Goal: Task Accomplishment & Management: Manage account settings

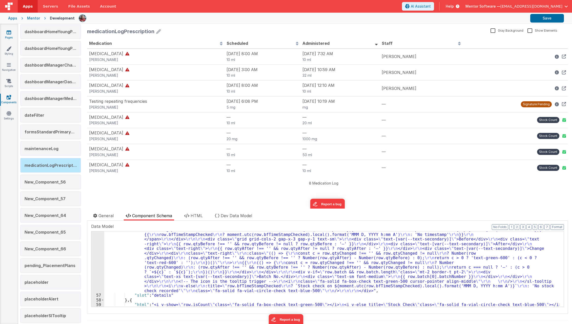
click at [12, 34] on link "Pages" at bounding box center [9, 35] width 18 height 10
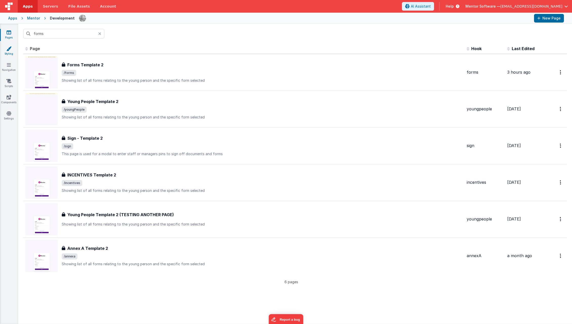
click at [6, 50] on icon at bounding box center [8, 48] width 5 height 5
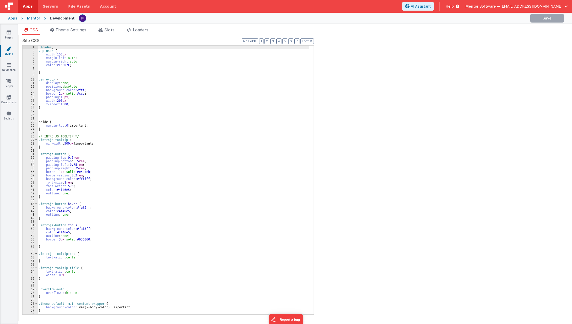
click at [11, 73] on div "Pages Styling Navigation Scripts Components Settings" at bounding box center [9, 174] width 18 height 300
click at [11, 62] on div "Pages Styling Navigation Scripts Components Settings" at bounding box center [9, 174] width 18 height 300
click at [11, 83] on icon at bounding box center [8, 80] width 5 height 5
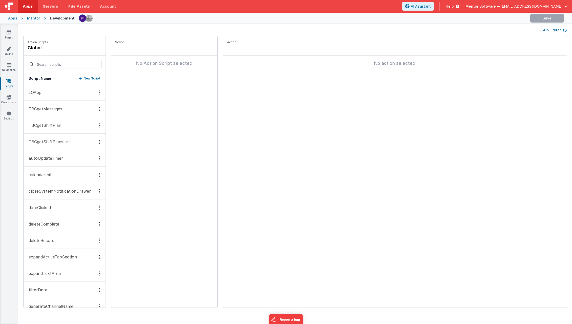
click at [550, 27] on div "JSON Editor" at bounding box center [295, 30] width 544 height 6
click at [551, 31] on button "JSON Editor" at bounding box center [553, 30] width 28 height 5
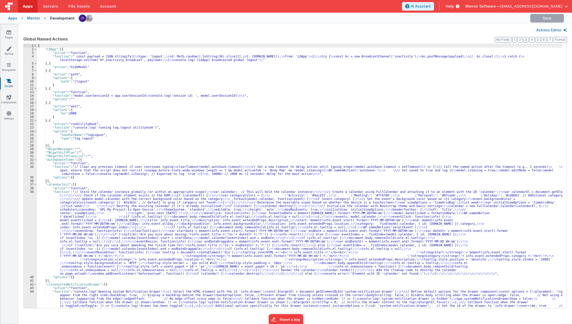
click at [296, 122] on div "{ "LOApp" : [{ "action" : "function" , "function" : " const payload = JSON.stri…" at bounding box center [300, 179] width 526 height 271
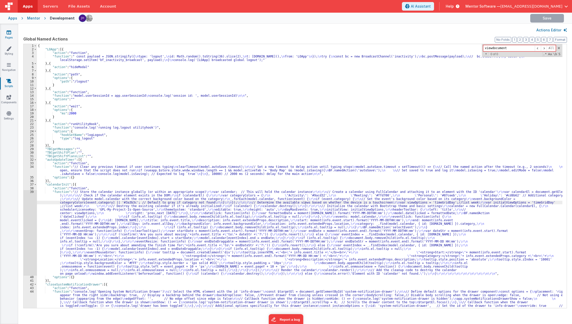
type input "viewdocument"
click at [13, 34] on link "Pages" at bounding box center [9, 35] width 18 height 10
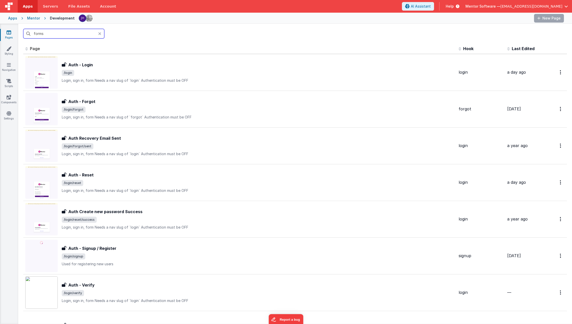
click at [85, 35] on input "forms" at bounding box center [63, 34] width 81 height 10
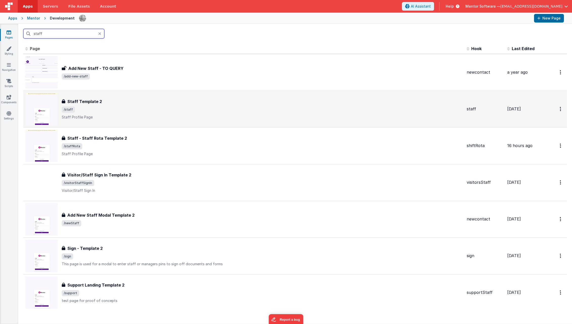
type input "staff"
click at [125, 112] on span "/staff" at bounding box center [262, 110] width 401 height 6
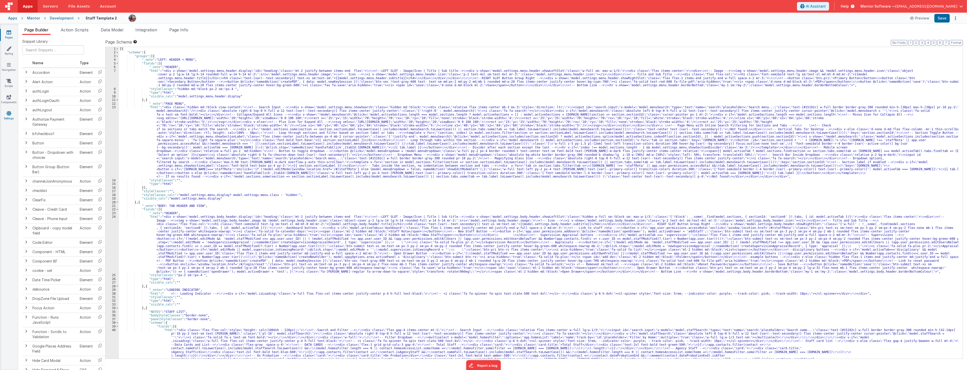
click at [7, 118] on link "Settings" at bounding box center [9, 116] width 18 height 10
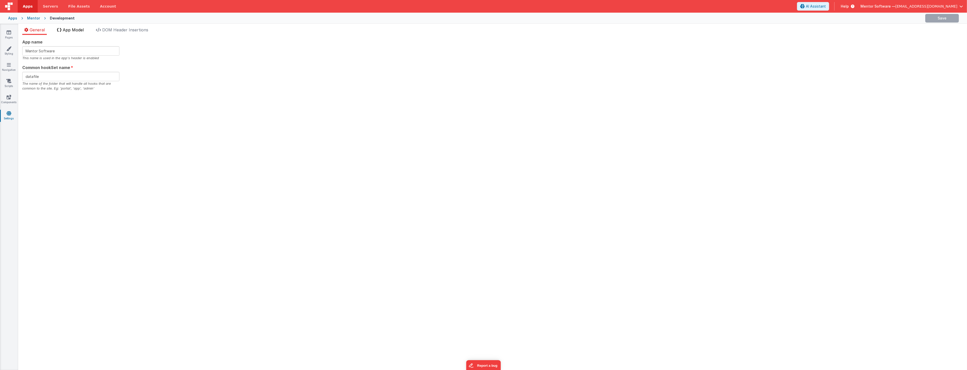
click at [76, 30] on span "App Model" at bounding box center [73, 29] width 21 height 5
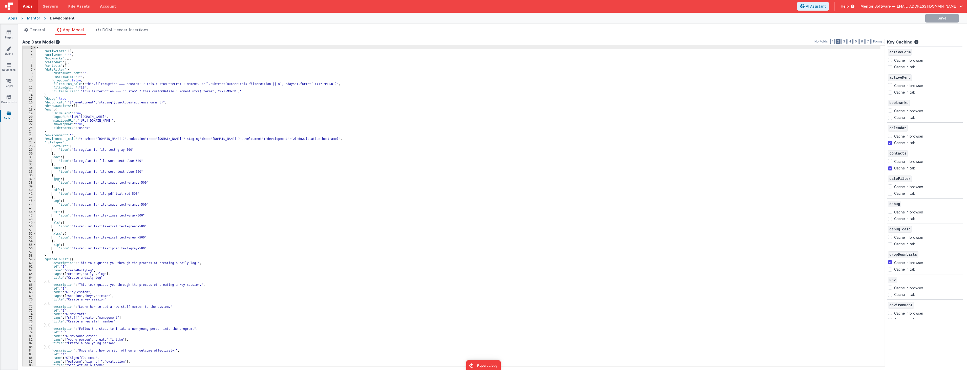
click at [572, 40] on button "2" at bounding box center [838, 42] width 5 height 6
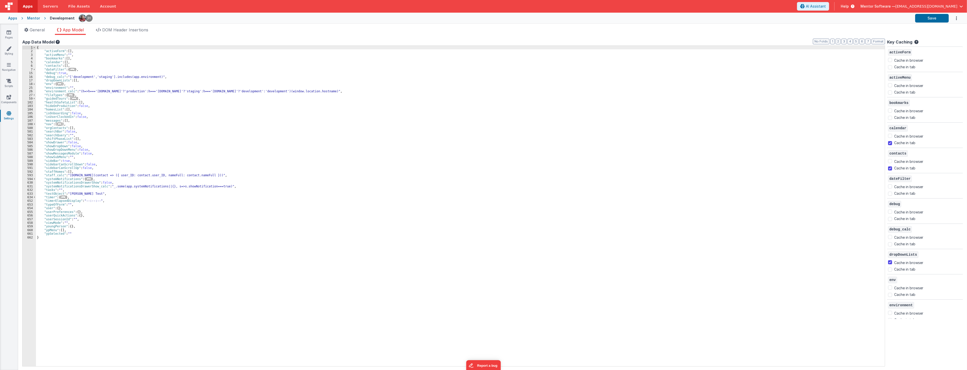
click at [87, 178] on span "..." at bounding box center [88, 179] width 5 height 3
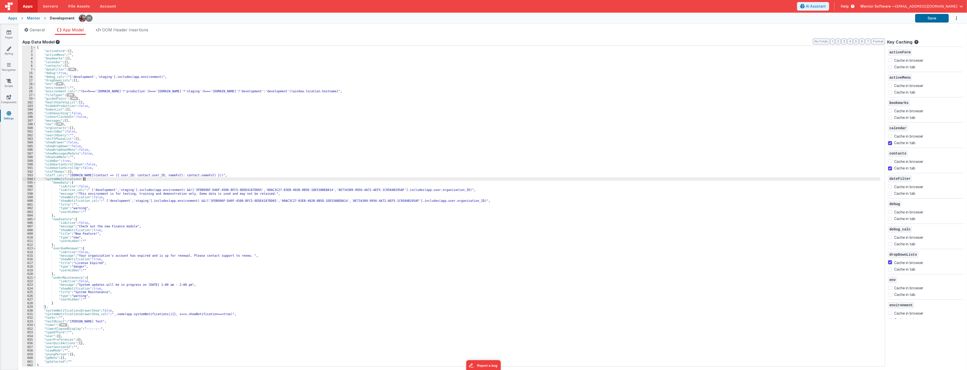
click at [94, 197] on div "{ "activeForm" : [ ] , "activeMenu" : "" , "bookmarks" : [ ] , "calendar" : [ ]…" at bounding box center [459, 210] width 847 height 328
click at [93, 230] on div "{ "activeForm" : [ ] , "activeMenu" : "" , "bookmarks" : [ ] , "calendar" : [ ]…" at bounding box center [459, 210] width 847 height 328
click at [93, 260] on div "{ "activeForm" : [ ] , "activeMenu" : "" , "bookmarks" : [ ] , "calendar" : [ ]…" at bounding box center [459, 210] width 847 height 328
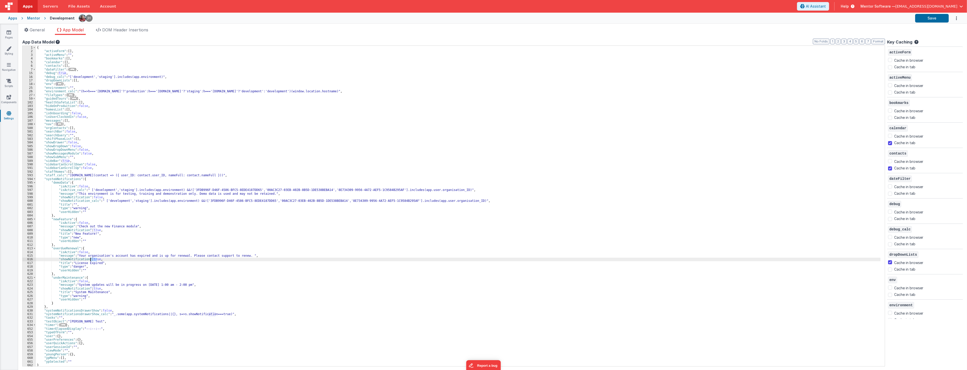
click at [93, 260] on div "{ "activeForm" : [ ] , "activeMenu" : "" , "bookmarks" : [ ] , "calendar" : [ ]…" at bounding box center [459, 210] width 847 height 328
click at [96, 291] on div "{ "activeForm" : [ ] , "activeMenu" : "" , "bookmarks" : [ ] , "calendar" : [ ]…" at bounding box center [459, 210] width 847 height 328
click at [12, 82] on link "Scripts" at bounding box center [9, 83] width 18 height 10
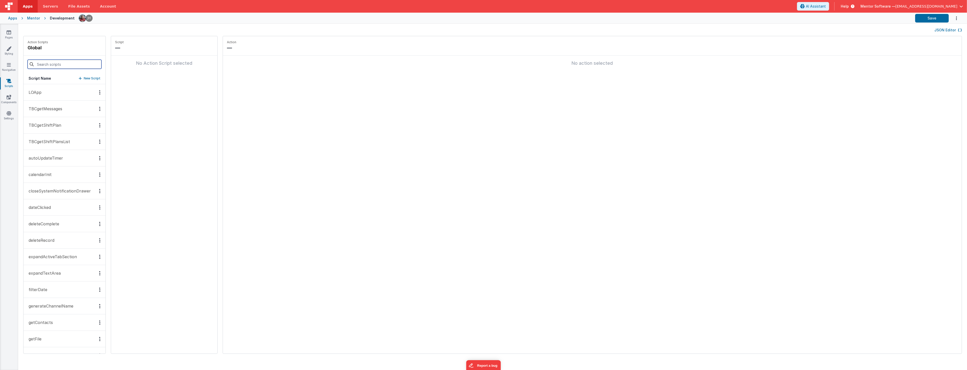
click at [64, 65] on input at bounding box center [65, 64] width 74 height 9
type input "system"
click at [42, 109] on p "openSystemNotificationDrawer" at bounding box center [58, 109] width 65 height 6
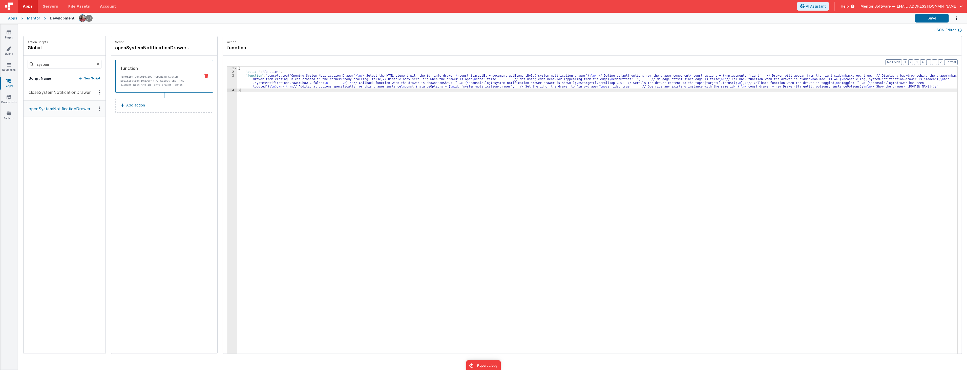
click at [97, 63] on icon at bounding box center [98, 64] width 3 height 17
click at [72, 66] on input at bounding box center [65, 64] width 74 height 9
type input "onappl"
click at [56, 93] on button "onAppLoad" at bounding box center [65, 92] width 82 height 16
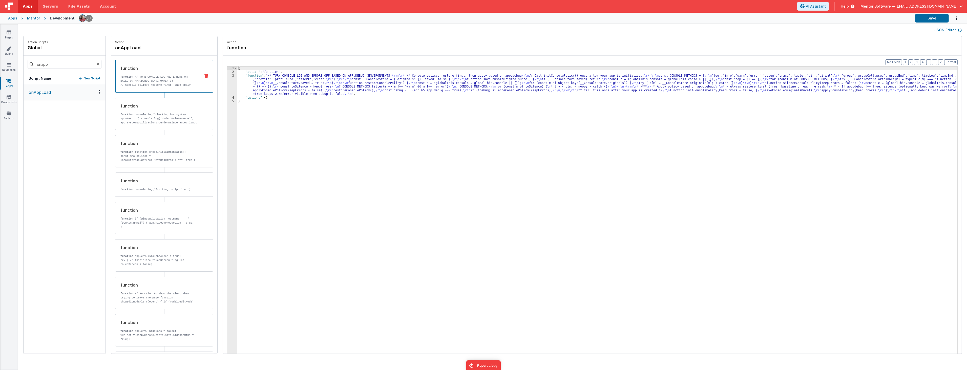
click at [286, 80] on div "{ "action" : "function" , "function" : "// TURN CONSOLE LOG AND ERRORS OFF BASE…" at bounding box center [600, 222] width 726 height 310
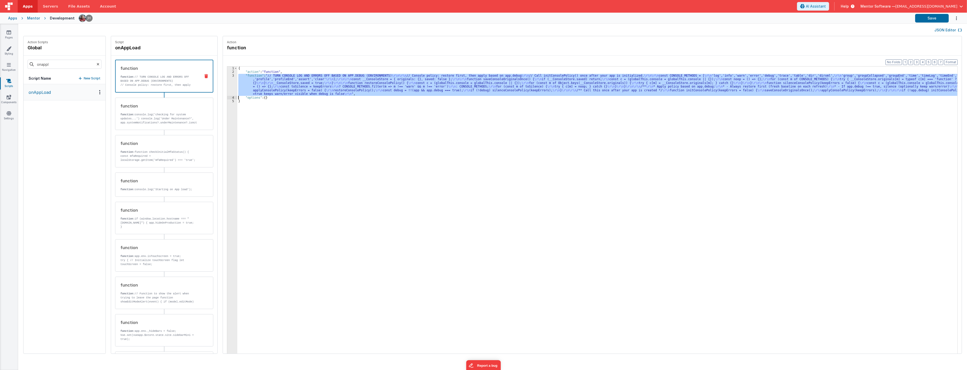
click at [227, 86] on div "3" at bounding box center [232, 85] width 10 height 22
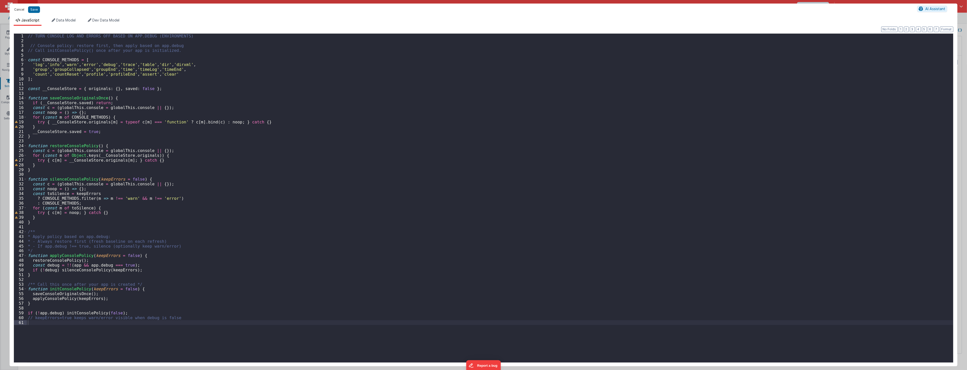
click at [17, 9] on button "Cancel" at bounding box center [19, 9] width 15 height 7
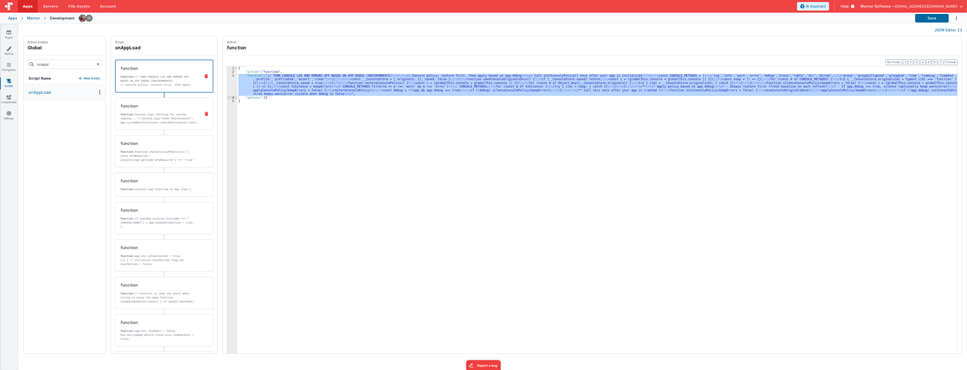
click at [166, 117] on p "function: console.log('checking for system updates...') console.log('Under Main…" at bounding box center [158, 129] width 76 height 32
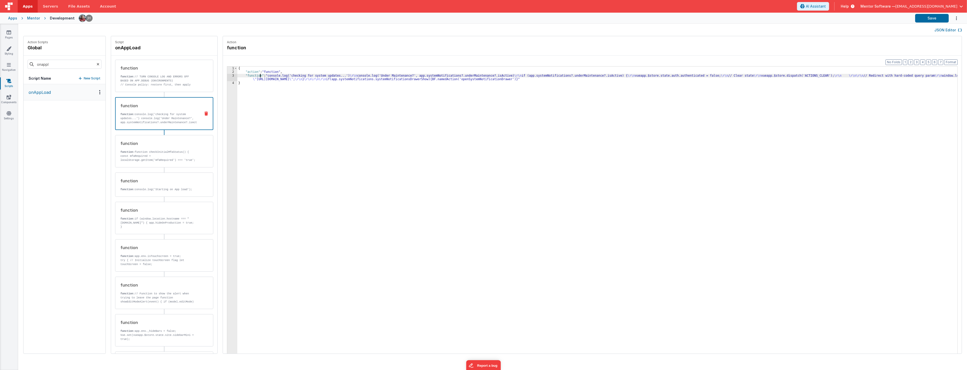
click at [254, 75] on div "{ "action" : "function" , "function" : "console.log('checking for system update…" at bounding box center [600, 222] width 726 height 310
click at [227, 76] on div "3" at bounding box center [232, 77] width 10 height 7
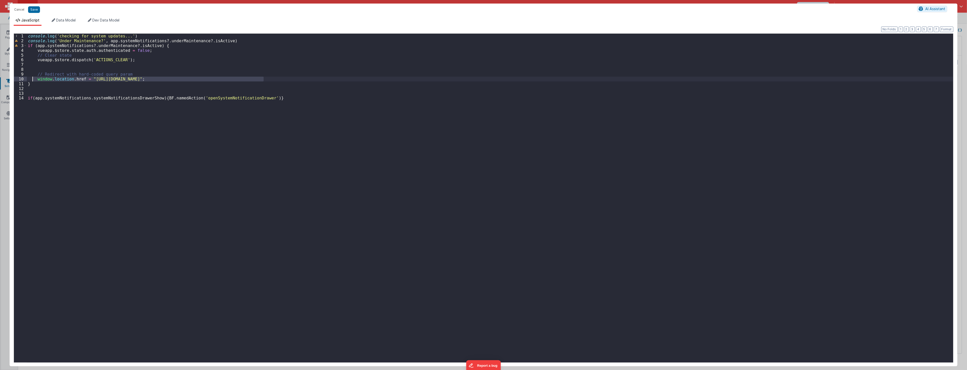
drag, startPoint x: 276, startPoint y: 81, endPoint x: 32, endPoint y: 79, distance: 243.8
click at [32, 79] on div "console . log ( 'checking for system updates...' ) console . log ( 'Under Maint…" at bounding box center [490, 203] width 927 height 339
click at [215, 170] on div "console . log ( 'checking for system updates...' ) console . log ( 'Under Maint…" at bounding box center [490, 203] width 927 height 339
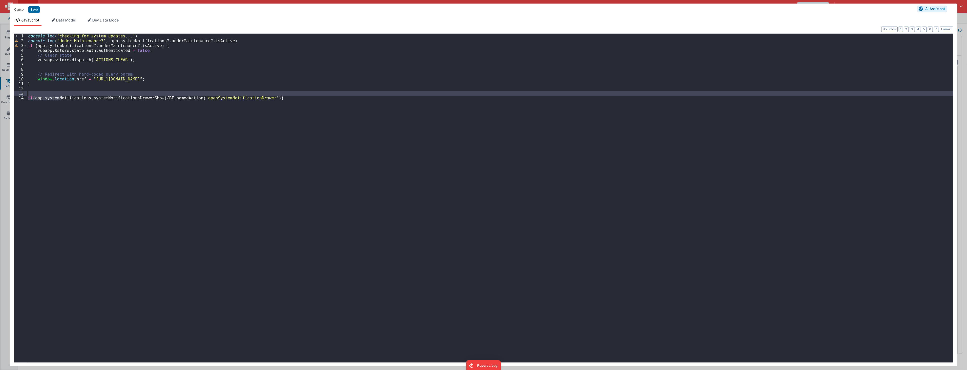
drag, startPoint x: 62, startPoint y: 99, endPoint x: 120, endPoint y: 95, distance: 58.3
click at [120, 95] on div "console . log ( 'checking for system updates...' ) console . log ( 'Under Maint…" at bounding box center [490, 203] width 927 height 339
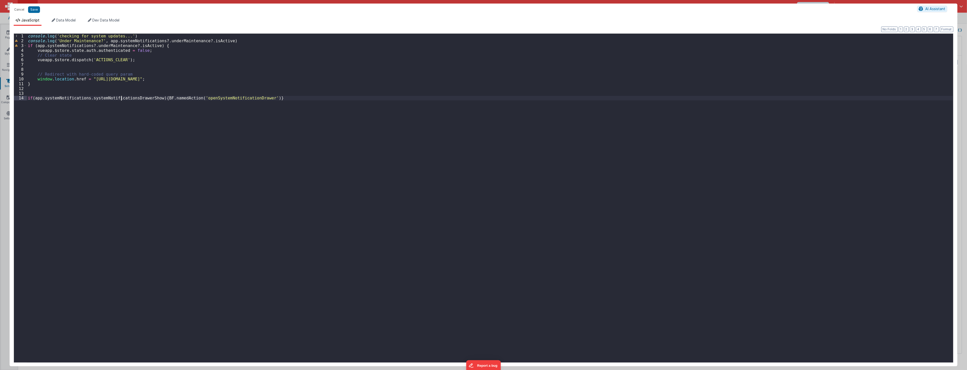
click at [121, 97] on div "console . log ( 'checking for system updates...' ) console . log ( 'Under Maint…" at bounding box center [490, 203] width 927 height 339
click at [105, 128] on div "console . log ( 'checking for system updates...' ) console . log ( 'Under Maint…" at bounding box center [490, 203] width 927 height 339
click at [61, 92] on div "console . log ( 'checking for system updates...' ) console . log ( 'Under Maint…" at bounding box center [490, 203] width 927 height 339
click at [30, 8] on button "Save" at bounding box center [34, 9] width 12 height 7
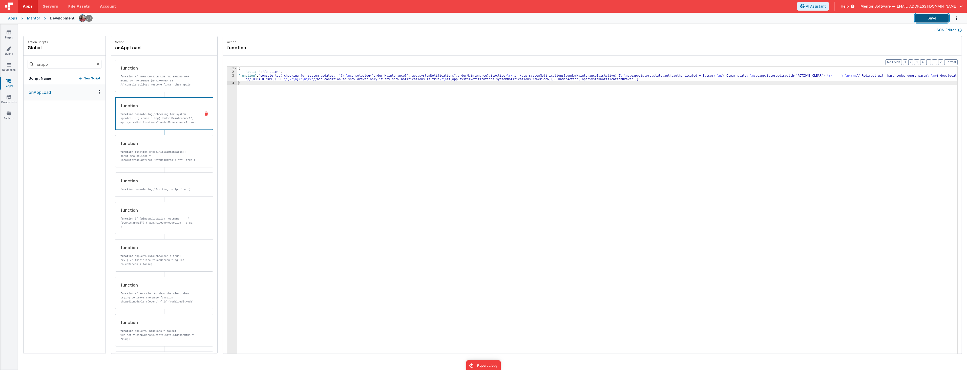
click at [572, 18] on button "Save" at bounding box center [933, 18] width 34 height 9
click at [55, 65] on input "onappl" at bounding box center [65, 64] width 74 height 9
type input "onlogin"
click at [39, 95] on p "onLogin" at bounding box center [35, 92] width 18 height 6
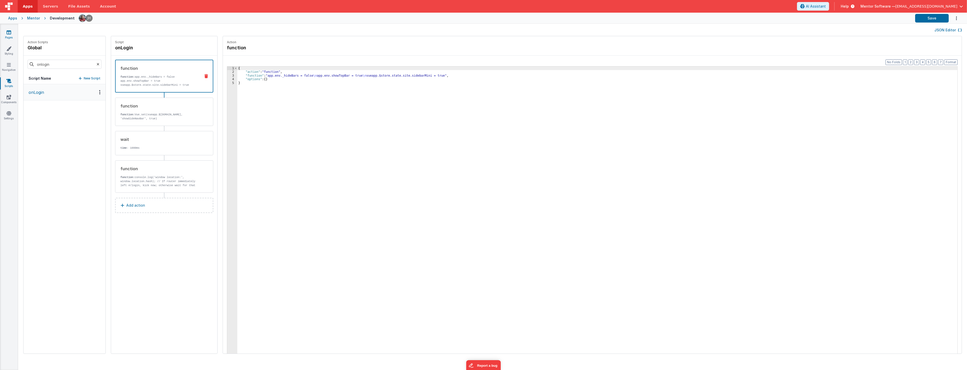
click at [9, 32] on icon at bounding box center [9, 32] width 5 height 5
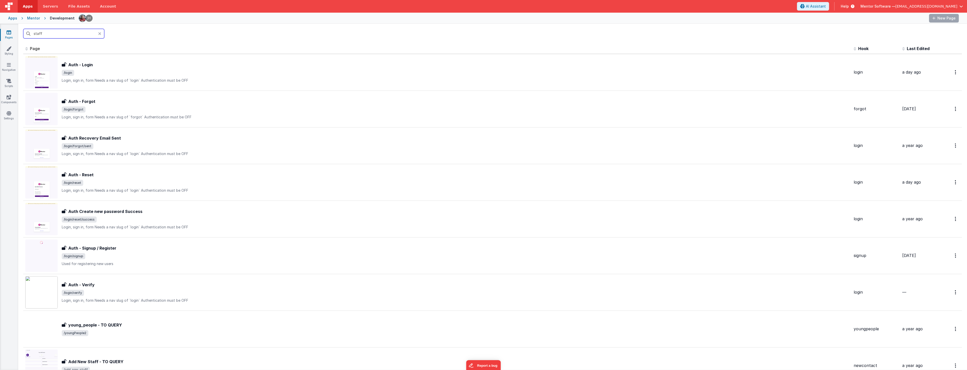
click at [57, 35] on input "staff" at bounding box center [63, 34] width 81 height 10
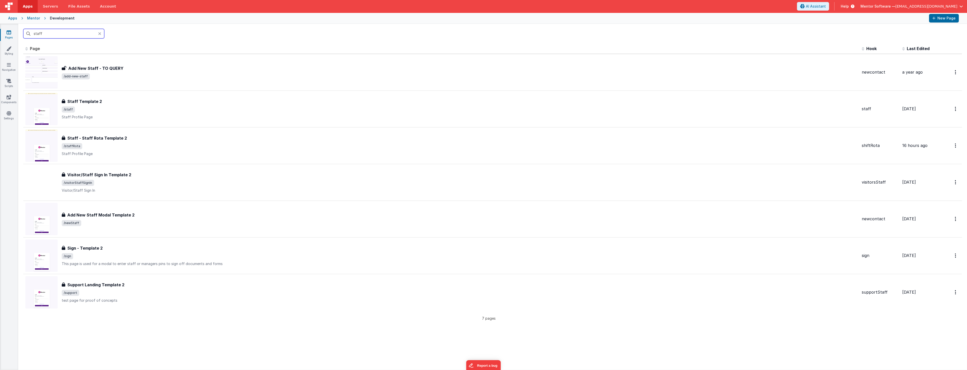
click at [57, 35] on input "staff" at bounding box center [63, 34] width 81 height 10
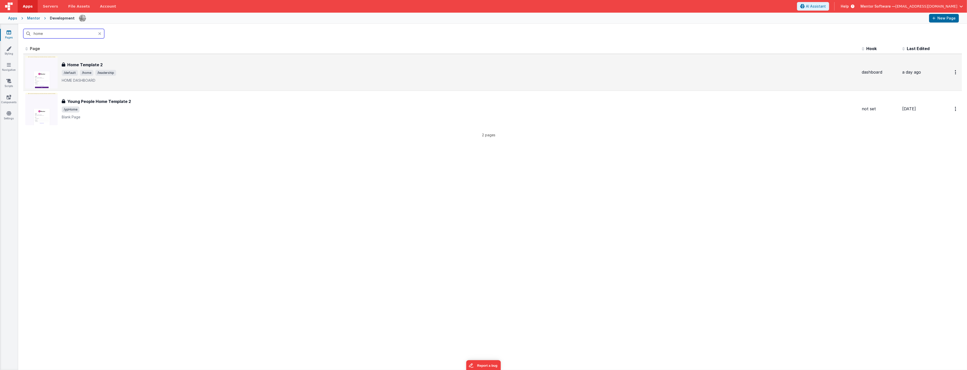
type input "home"
click at [206, 68] on div "Home Template 2 Home Template 2 /default /home /leadership HOME DASHBOARD" at bounding box center [460, 72] width 796 height 21
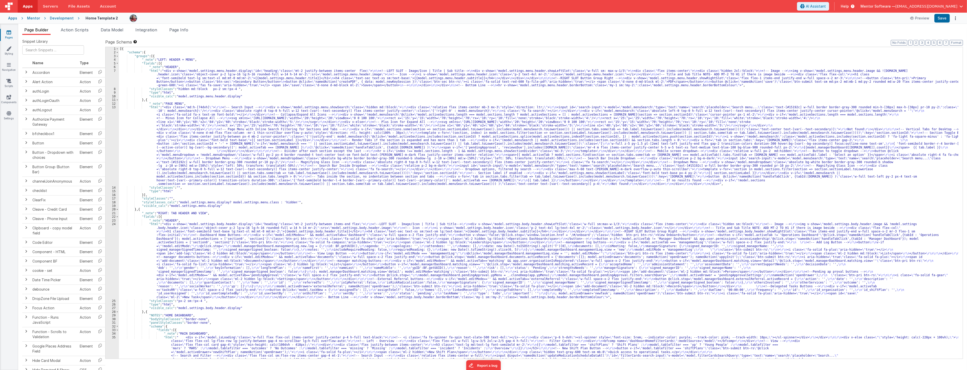
click at [184, 26] on div "Page Builder Action Scripts Data Model Integration Page Info Snippet Library Na…" at bounding box center [492, 197] width 949 height 347
click at [182, 30] on span "Page Info" at bounding box center [178, 29] width 19 height 5
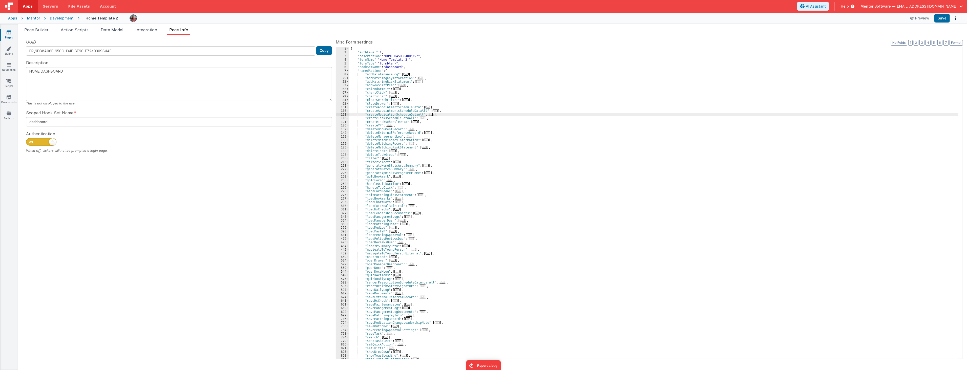
click at [471, 113] on div "{ "authLevel" : 1 , "description" : "HOME DASHBOARD \r\r " , "formName" : "Home…" at bounding box center [654, 206] width 609 height 319
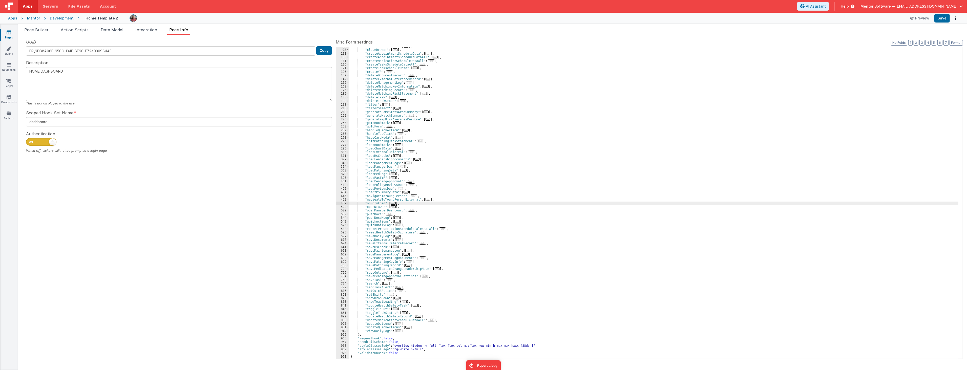
click at [391, 203] on span "..." at bounding box center [393, 203] width 5 height 3
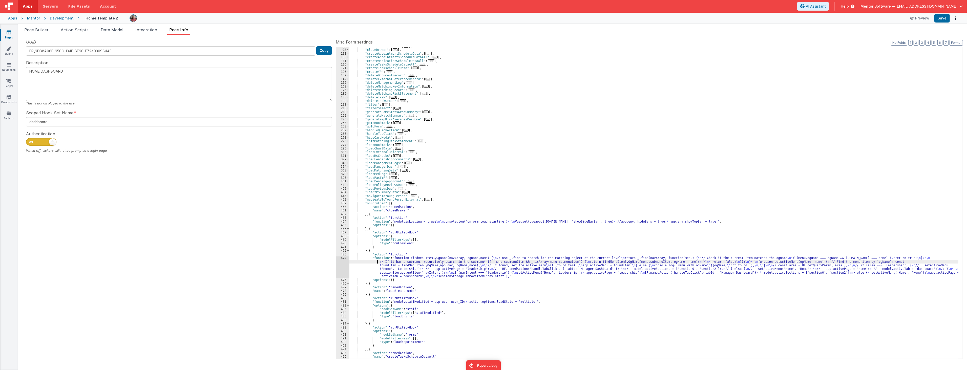
click at [368, 261] on div ""clearSearchFilter" : [ ... ] , "closeDrawer" : [ ... ] , "createAppointmentSch…" at bounding box center [654, 204] width 609 height 319
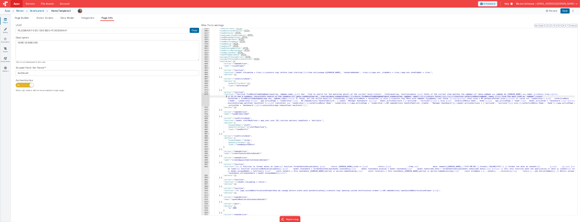
scroll to position [155, 0]
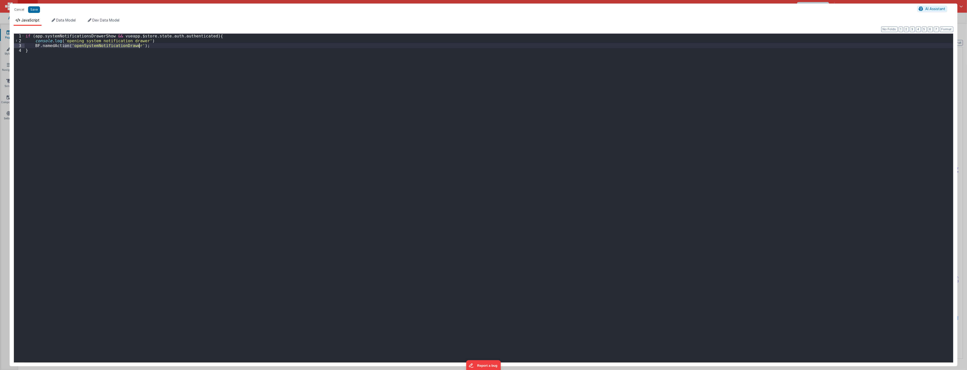
drag, startPoint x: 63, startPoint y: 46, endPoint x: 151, endPoint y: 46, distance: 88.6
click at [151, 46] on div "if ( app . systemNotificationsDrawerShow && vueapp . $store . state . auth . au…" at bounding box center [489, 203] width 929 height 339
click at [151, 46] on div "if ( app . systemNotificationsDrawerShow && vueapp . $store . state . auth . au…" at bounding box center [489, 198] width 929 height 329
click at [16, 10] on button "Cancel" at bounding box center [19, 9] width 15 height 7
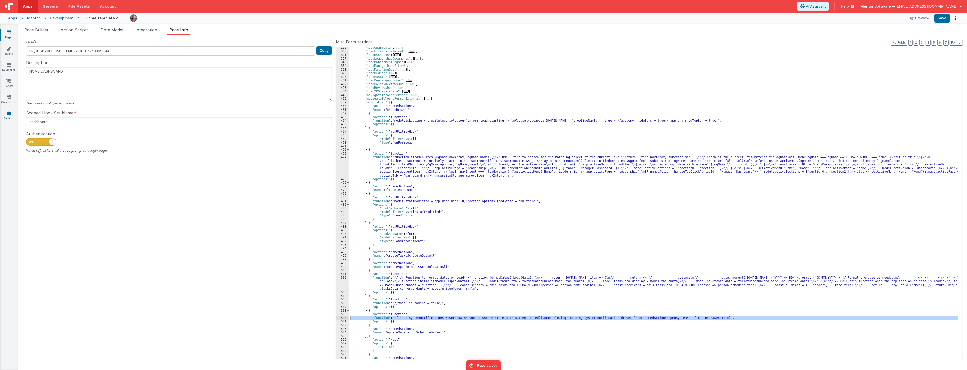
click at [9, 115] on icon at bounding box center [9, 113] width 5 height 5
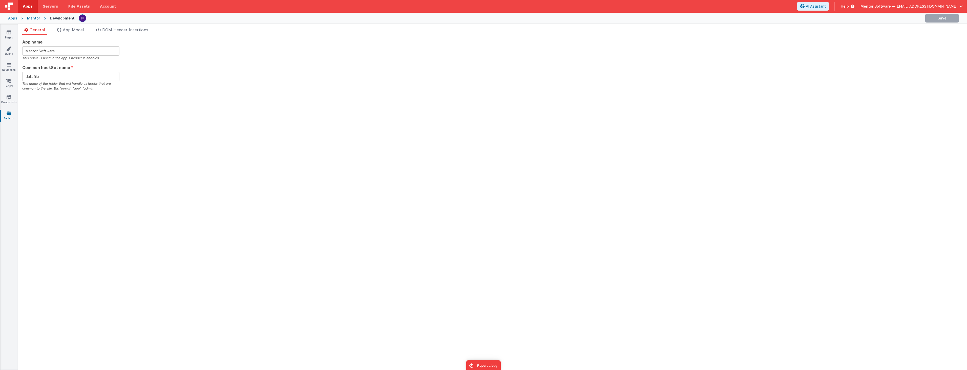
click at [72, 26] on div "General App Model DOM Header Insertions App name Mentor Software This name is u…" at bounding box center [492, 197] width 949 height 347
click at [67, 29] on span "App Model" at bounding box center [73, 29] width 21 height 5
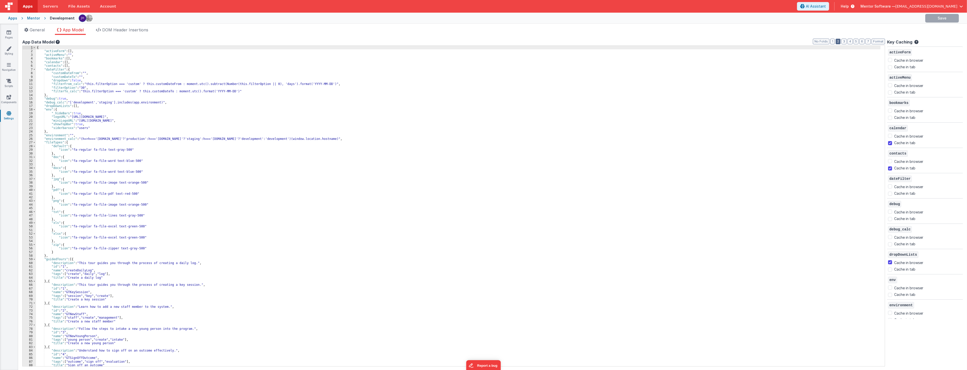
click at [572, 41] on button "2" at bounding box center [838, 42] width 5 height 6
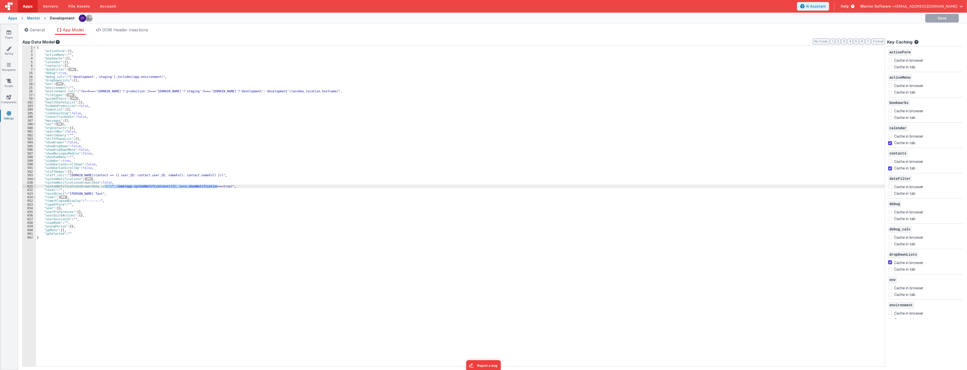
drag, startPoint x: 106, startPoint y: 185, endPoint x: 218, endPoint y: 188, distance: 112.2
click at [218, 188] on div "{ "activeForm" : [ ] , "activeMenu" : "" , "bookmarks" : [ ] , "calendar" : [ ]…" at bounding box center [461, 210] width 851 height 328
click at [218, 201] on div "{ "activeForm" : [ ] , "activeMenu" : "" , "bookmarks" : [ ] , "calendar" : [ ]…" at bounding box center [461, 210] width 851 height 328
click at [86, 178] on span "..." at bounding box center [88, 179] width 5 height 3
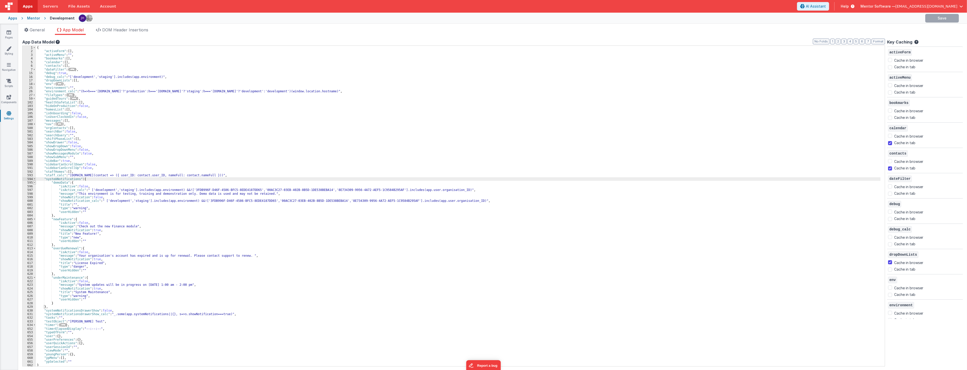
click at [33, 183] on span at bounding box center [34, 183] width 3 height 4
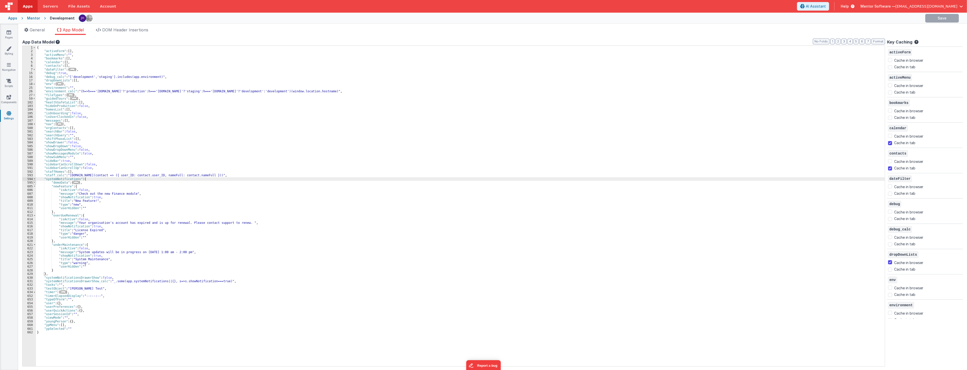
click at [33, 183] on span at bounding box center [34, 183] width 3 height 4
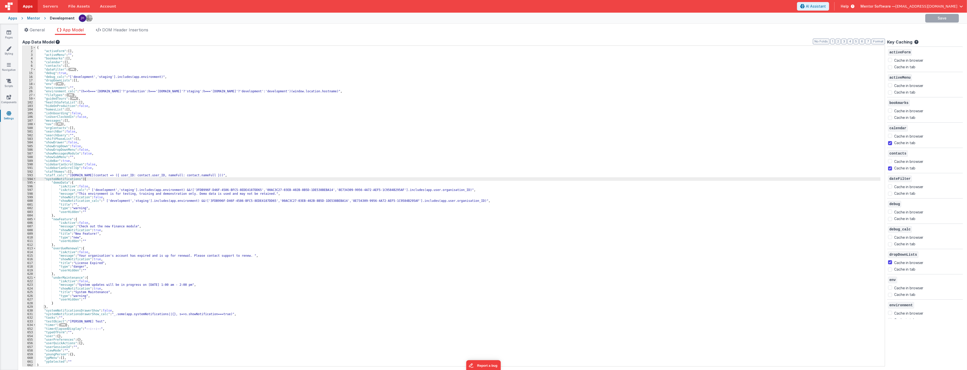
click at [279, 178] on div "{ "activeForm" : [ ] , "activeMenu" : "" , "bookmarks" : [ ] , "calendar" : [ ]…" at bounding box center [459, 210] width 847 height 328
click at [9, 32] on icon at bounding box center [9, 32] width 5 height 5
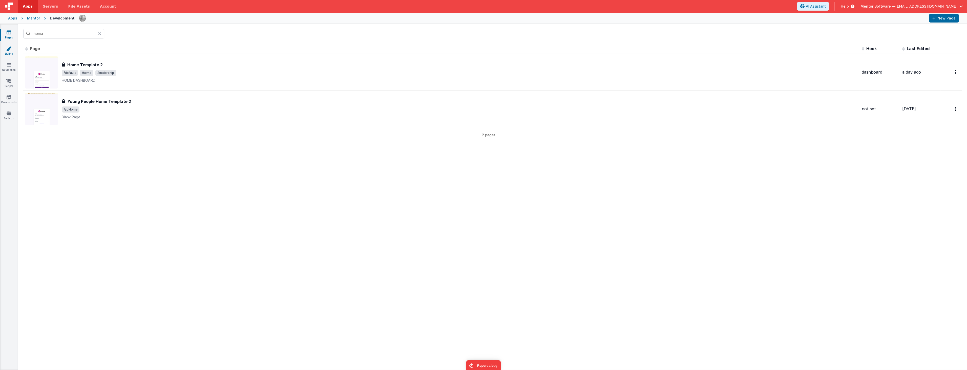
click at [8, 52] on link "Styling" at bounding box center [9, 51] width 18 height 10
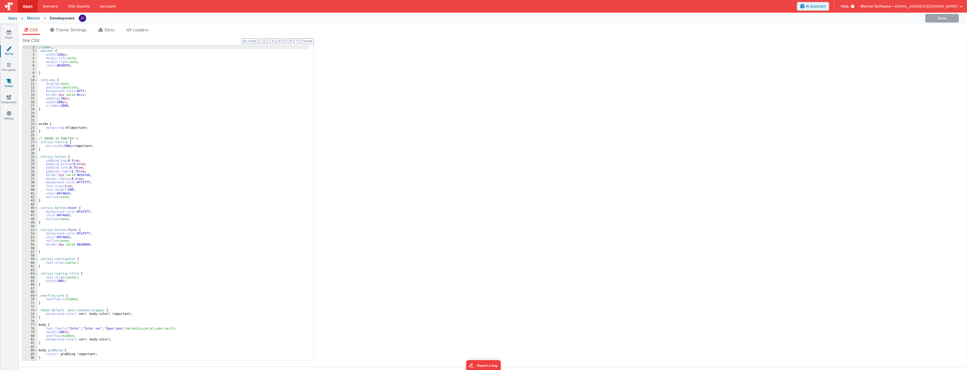
click at [7, 80] on icon at bounding box center [8, 80] width 5 height 5
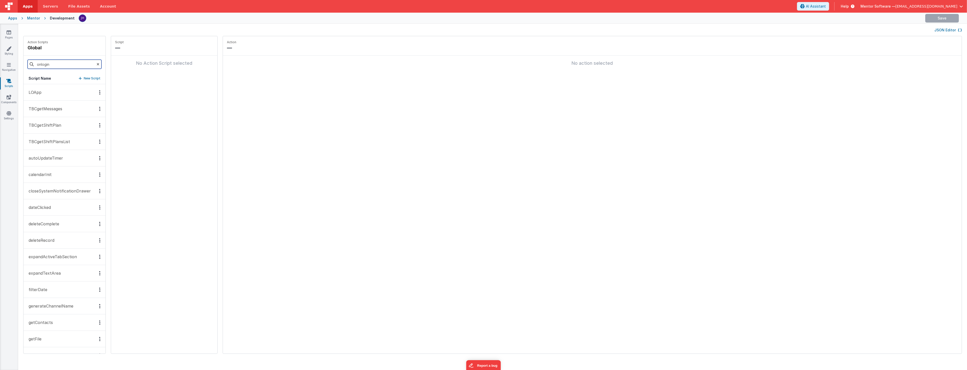
click at [56, 65] on input "onlogin" at bounding box center [65, 64] width 74 height 9
type input "getfile"
click at [63, 94] on button "getFile" at bounding box center [65, 92] width 82 height 16
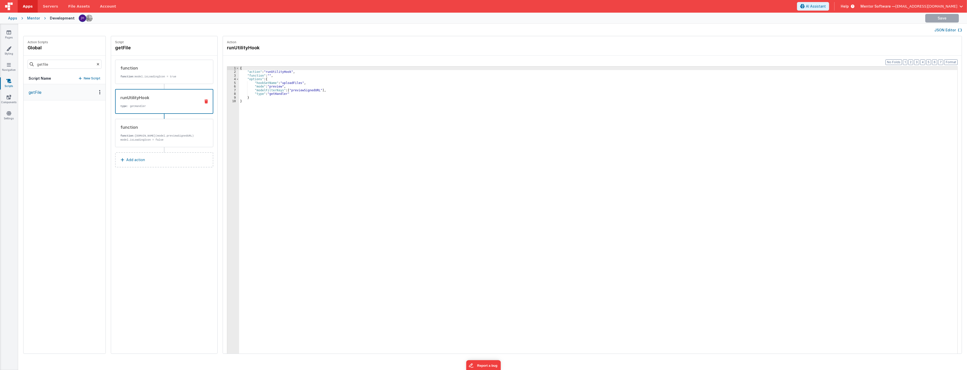
click at [167, 99] on div "runUtilityHook" at bounding box center [158, 98] width 76 height 6
click at [275, 95] on div "{ "action" : "runUtilityHook" , "function" : "" , "options" : { "hookSetName" :…" at bounding box center [601, 222] width 724 height 310
click at [293, 93] on div "{ "action" : "runUtilityHook" , "function" : "" , "options" : { "hookSetName" :…" at bounding box center [601, 222] width 724 height 310
click at [183, 129] on div "function" at bounding box center [158, 127] width 76 height 6
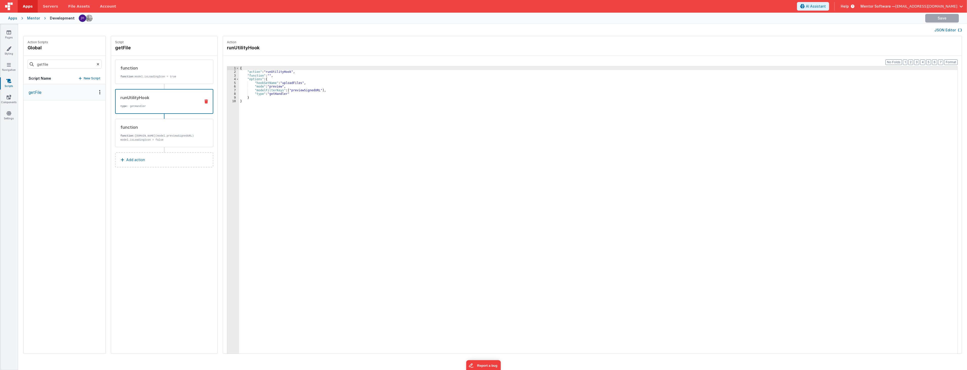
click at [181, 108] on div "runUtilityHook type : getHandler" at bounding box center [164, 101] width 98 height 25
click at [285, 89] on div "{ "action" : "runUtilityHook" , "function" : "" , "options" : { "hookSetName" :…" at bounding box center [601, 222] width 724 height 310
click at [90, 64] on input "getfile" at bounding box center [65, 64] width 74 height 9
click at [97, 64] on icon at bounding box center [98, 64] width 3 height 17
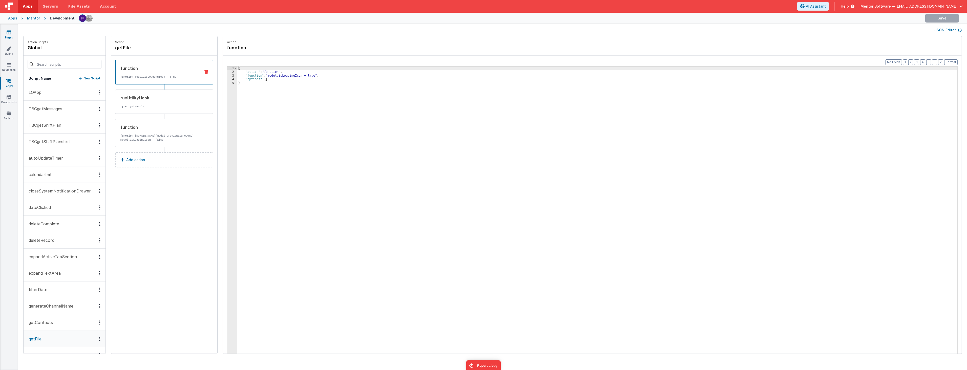
click at [9, 35] on link "Pages" at bounding box center [9, 35] width 18 height 10
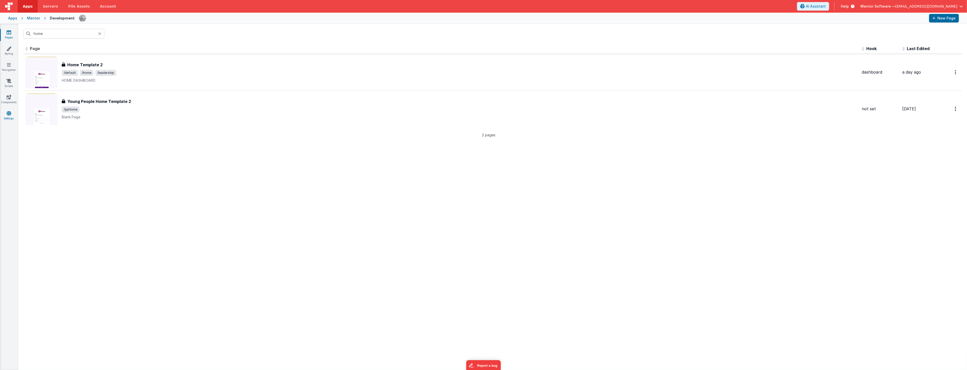
click at [7, 114] on icon at bounding box center [9, 113] width 5 height 5
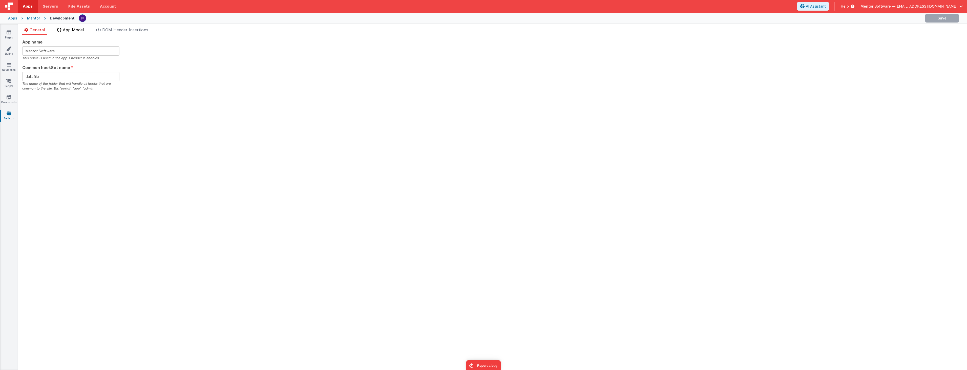
click at [68, 34] on li "App Model" at bounding box center [70, 31] width 31 height 8
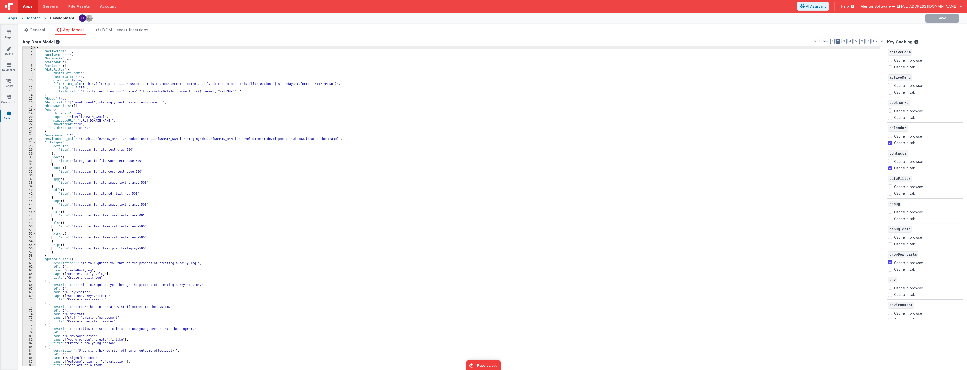
click at [572, 41] on button "2" at bounding box center [838, 42] width 5 height 6
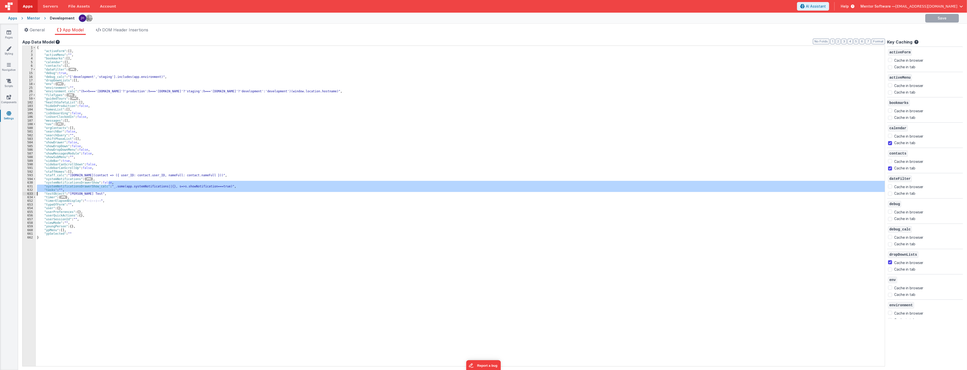
drag, startPoint x: 229, startPoint y: 185, endPoint x: 31, endPoint y: 192, distance: 198.3
click at [31, 192] on div "1 2 3 4 5 6 7 15 16 17 18 25 26 27 59 102 103 104 105 106 107 108 580 581 582 5…" at bounding box center [453, 206] width 863 height 321
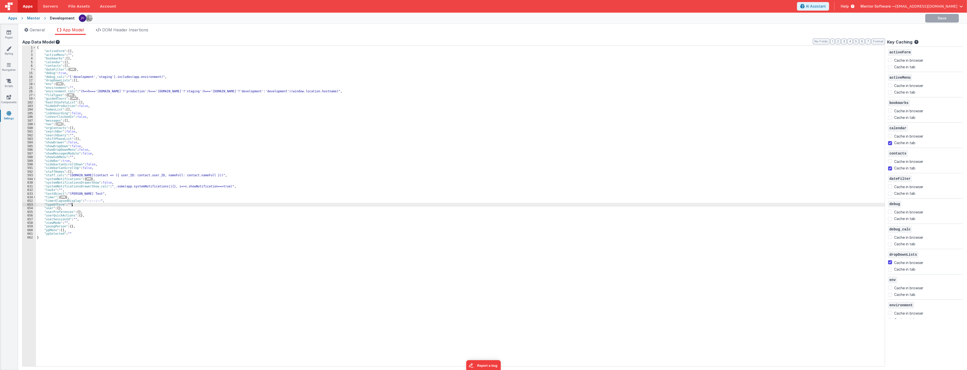
click at [155, 204] on div "{ "activeForm" : [ ] , "activeMenu" : "" , "bookmarks" : [ ] , "calendar" : [ ]…" at bounding box center [461, 210] width 851 height 328
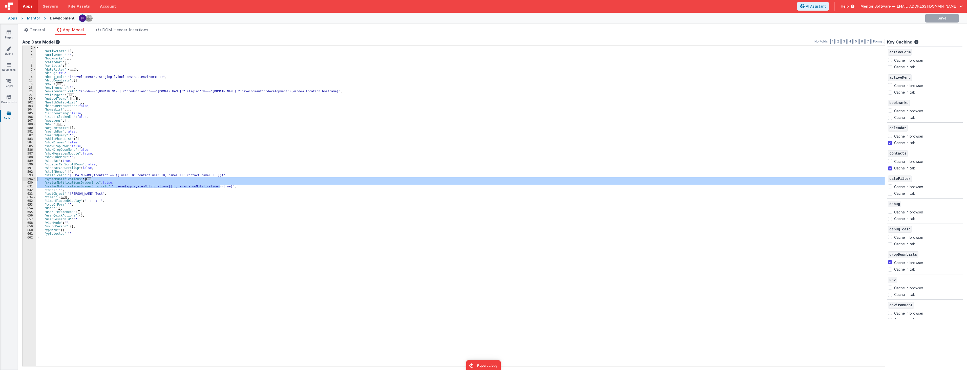
drag, startPoint x: 228, startPoint y: 186, endPoint x: 26, endPoint y: 181, distance: 201.8
click at [26, 181] on div "1 2 3 4 5 6 7 15 16 17 18 25 26 27 59 102 103 104 105 106 107 108 580 581 582 5…" at bounding box center [453, 206] width 863 height 321
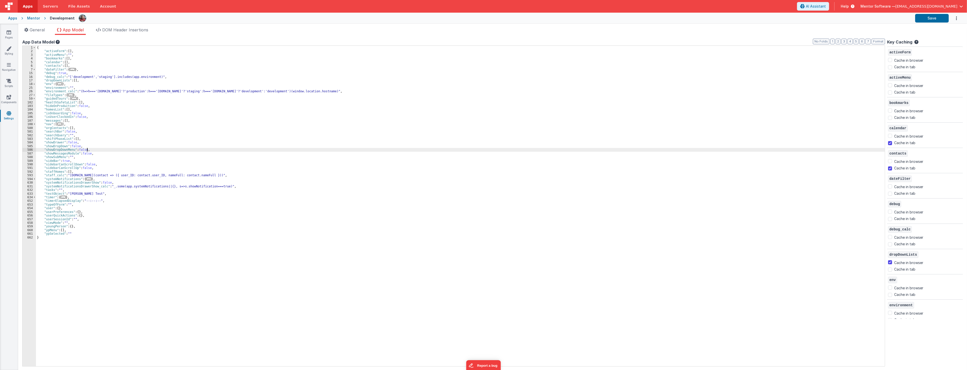
click at [165, 148] on div "{ "activeForm" : [ ] , "activeMenu" : "" , "bookmarks" : [ ] , "calendar" : [ ]…" at bounding box center [461, 210] width 851 height 328
click at [5, 31] on link "Pages" at bounding box center [9, 35] width 18 height 10
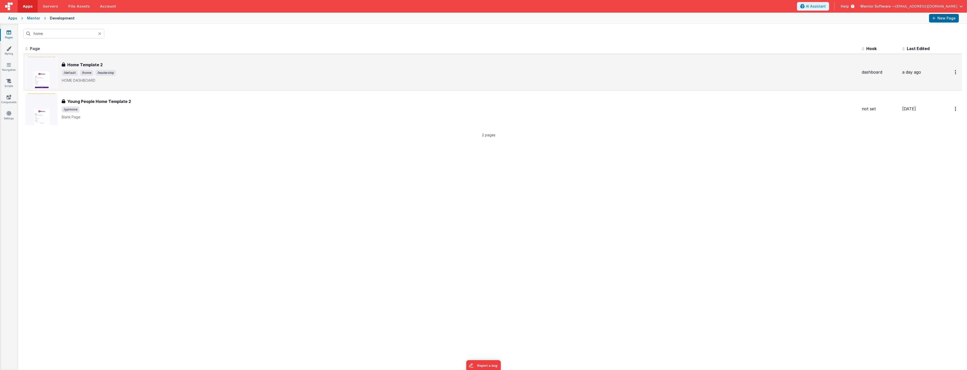
click at [81, 59] on div "Home Template 2 Home Template 2 /default /home /leadership HOME DASHBOARD" at bounding box center [441, 72] width 833 height 32
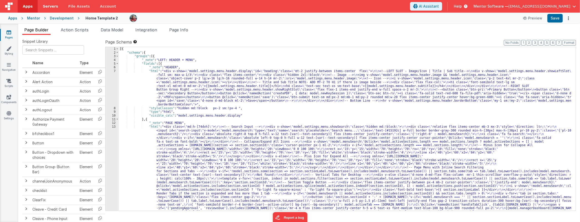
drag, startPoint x: 11, startPoint y: 35, endPoint x: 45, endPoint y: 4, distance: 46.2
click at [11, 35] on link "Pages" at bounding box center [9, 35] width 18 height 10
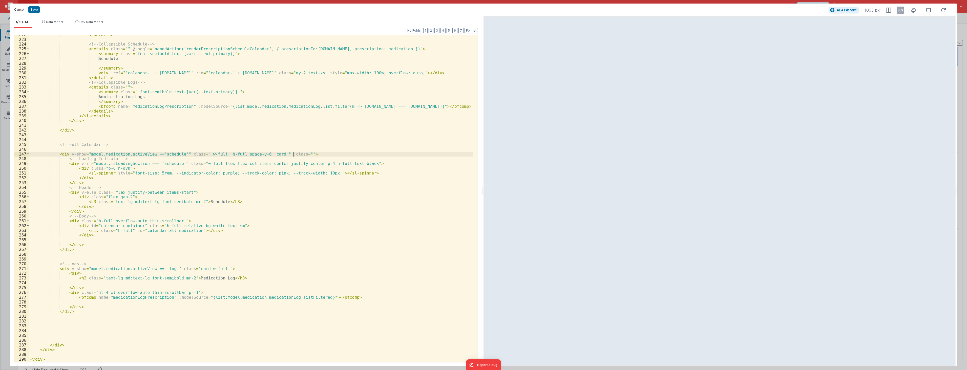
click at [22, 8] on button "Cancel" at bounding box center [19, 9] width 15 height 7
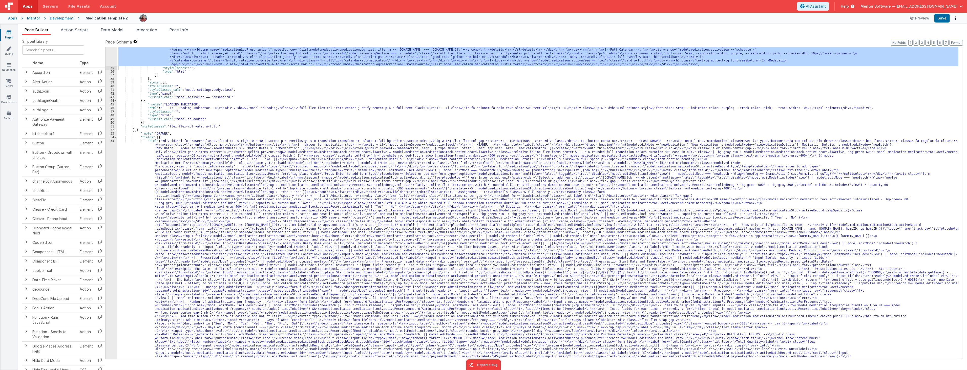
click at [4, 112] on div "Cancel Save AI Assistant 1093 px HTML Data Model Dev Data Model Format 7 6 5 4 …" at bounding box center [483, 185] width 967 height 370
click at [11, 111] on icon at bounding box center [9, 113] width 5 height 5
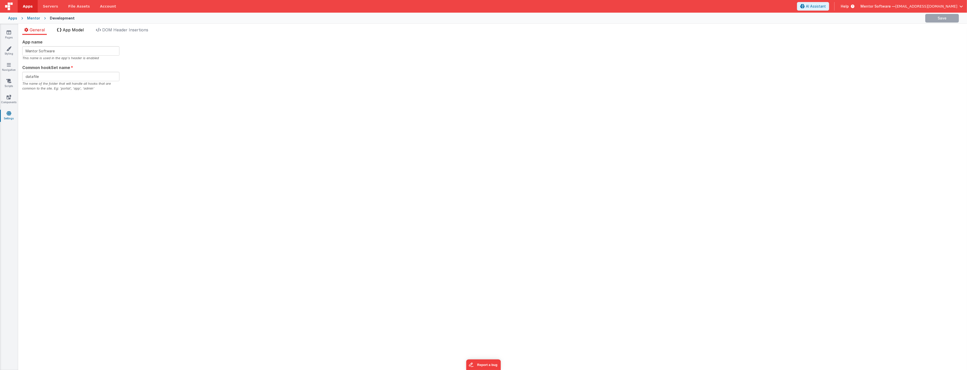
click at [71, 31] on span "App Model" at bounding box center [73, 29] width 21 height 5
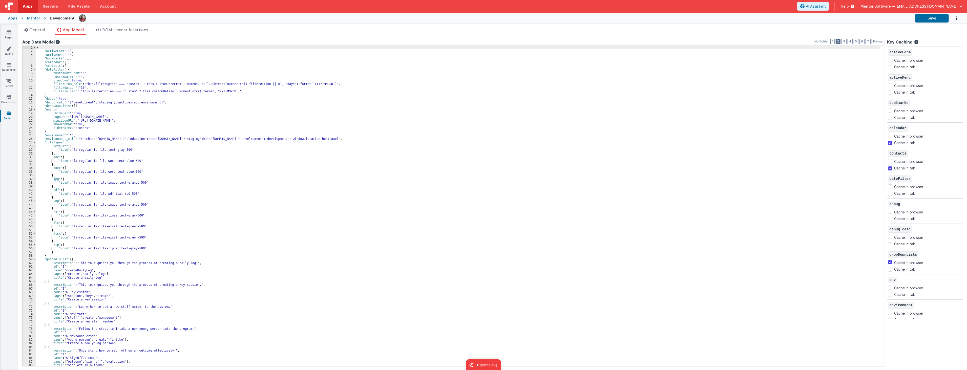
click at [572, 44] on div "App Data Model Format 7 6 5 4 3 2 1 No Folds 1 2 3 4 5 6 7 8 9 10 11 12 13 14 1…" at bounding box center [453, 202] width 863 height 327
click at [572, 43] on button "2" at bounding box center [838, 42] width 5 height 6
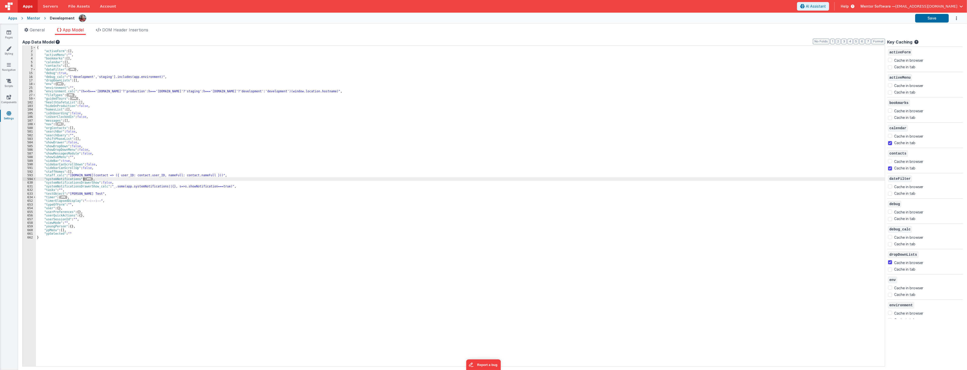
click at [88, 179] on span "..." at bounding box center [88, 179] width 5 height 3
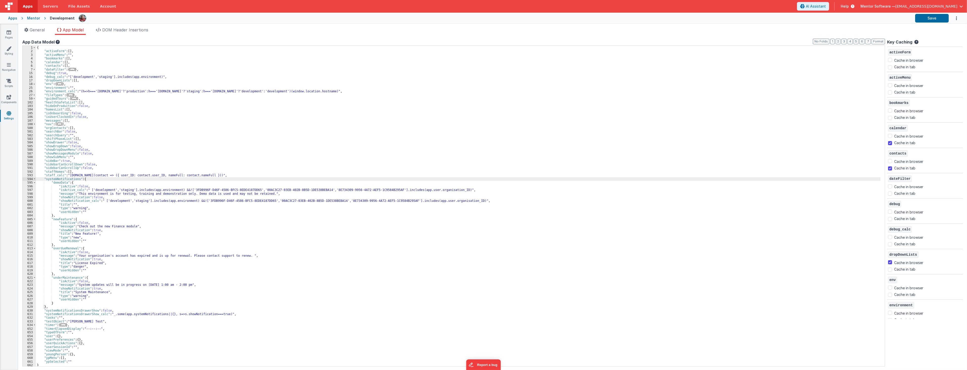
click at [91, 229] on div "{ "activeForm" : [ ] , "activeMenu" : "" , "bookmarks" : [ ] , "calendar" : [ ]…" at bounding box center [459, 210] width 847 height 328
click at [95, 259] on div "{ "activeForm" : [ ] , "activeMenu" : "" , "bookmarks" : [ ] , "calendar" : [ ]…" at bounding box center [459, 210] width 847 height 328
click at [94, 289] on div "{ "activeForm" : [ ] , "activeMenu" : "" , "bookmarks" : [ ] , "calendar" : [ ]…" at bounding box center [459, 210] width 847 height 328
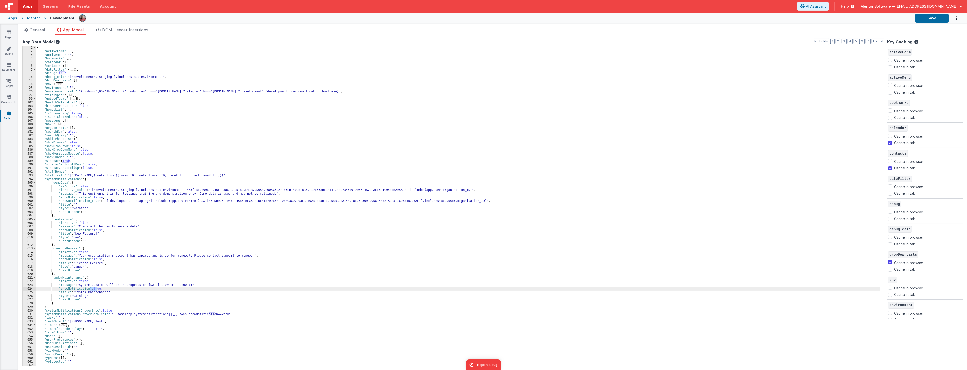
click at [94, 289] on div "{ "activeForm" : [ ] , "activeMenu" : "" , "bookmarks" : [ ] , "calendar" : [ ]…" at bounding box center [459, 210] width 847 height 328
click at [146, 158] on div "{ "activeForm" : [ ] , "activeMenu" : "" , "bookmarks" : [ ] , "calendar" : [ ]…" at bounding box center [459, 210] width 847 height 328
click at [572, 17] on button "Save" at bounding box center [933, 18] width 34 height 9
click at [133, 201] on div "{ "activeForm" : [ ] , "activeMenu" : "" , "bookmarks" : [ ] , "calendar" : [ ]…" at bounding box center [459, 210] width 847 height 328
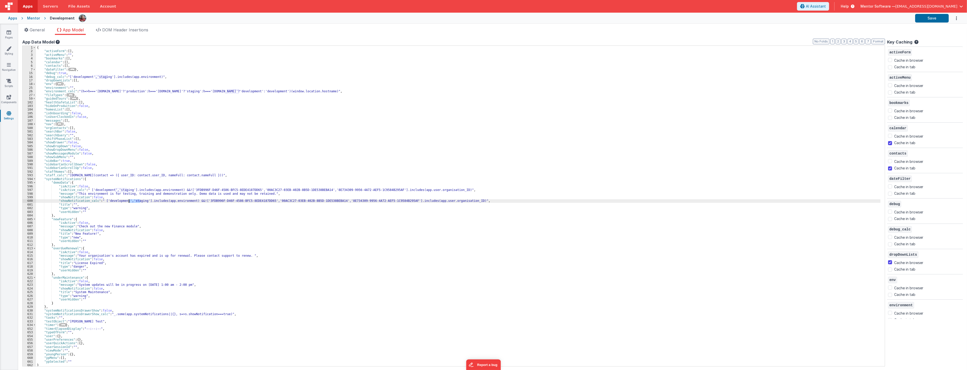
click at [153, 211] on div "{ "activeForm" : [ ] , "activeMenu" : "" , "bookmarks" : [ ] , "calendar" : [ ]…" at bounding box center [459, 210] width 847 height 328
click at [134, 199] on div "{ "activeForm" : [ ] , "activeMenu" : "" , "bookmarks" : [ ] , "calendar" : [ ]…" at bounding box center [459, 210] width 847 height 328
click at [135, 203] on div "{ "activeForm" : [ ] , "activeMenu" : "" , "bookmarks" : [ ] , "calendar" : [ ]…" at bounding box center [459, 210] width 847 height 328
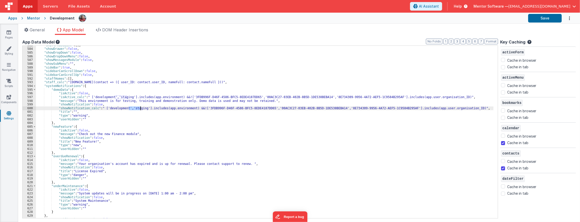
scroll to position [95, 0]
click at [88, 106] on div ""shiftPhaseList" : [ ] , "showDrawer" : false , "showDropDown" : false , "showD…" at bounding box center [267, 134] width 462 height 180
click at [92, 108] on div ""shiftPhaseList" : [ ] , "showDrawer" : false , "showDropDown" : false , "showD…" at bounding box center [267, 134] width 462 height 180
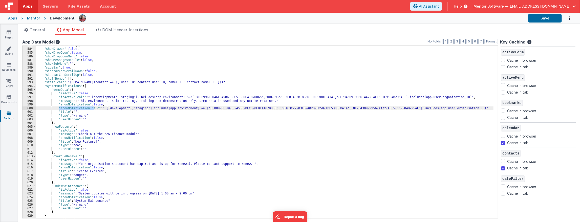
click at [132, 109] on div ""shiftPhaseList" : [ ] , "showDrawer" : false , "showDropDown" : false , "showD…" at bounding box center [267, 134] width 462 height 180
click at [126, 109] on div ""shiftPhaseList" : [ ] , "showDrawer" : false , "showDropDown" : false , "showD…" at bounding box center [267, 134] width 462 height 180
click at [134, 108] on div ""shiftPhaseList" : [ ] , "showDrawer" : false , "showDropDown" : false , "showD…" at bounding box center [267, 134] width 462 height 180
click at [133, 114] on div ""shiftPhaseList" : [ ] , "showDrawer" : false , "showDropDown" : false , "showD…" at bounding box center [267, 134] width 462 height 180
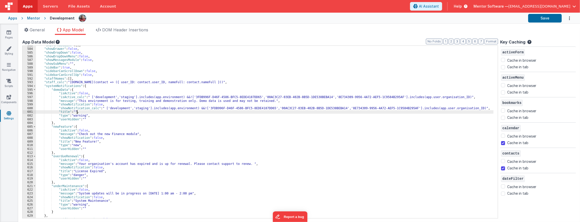
click at [134, 107] on div ""shiftPhaseList" : [ ] , "showDrawer" : false , "showDropDown" : false , "showD…" at bounding box center [267, 134] width 462 height 180
drag, startPoint x: 191, startPoint y: 101, endPoint x: 155, endPoint y: 103, distance: 36.3
click at [239, 100] on div ""shiftPhaseList" : [ ] , "showDrawer" : false , "showDropDown" : false , "showD…" at bounding box center [267, 134] width 462 height 180
drag, startPoint x: 65, startPoint y: 108, endPoint x: 107, endPoint y: 109, distance: 42.3
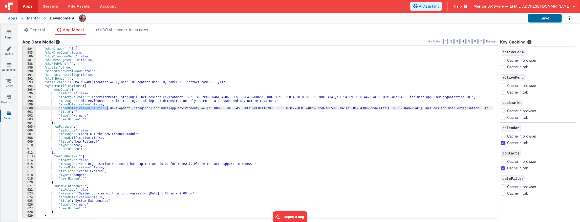
click at [107, 109] on div ""shiftPhaseList" : [ ] , "showDrawer" : false , "showDropDown" : false , "showD…" at bounding box center [267, 134] width 462 height 180
click at [112, 115] on div ""shiftPhaseList" : [ ] , "showDrawer" : false , "showDropDown" : false , "showD…" at bounding box center [267, 134] width 462 height 180
click at [109, 109] on div ""shiftPhaseList" : [ ] , "showDrawer" : false , "showDropDown" : false , "showD…" at bounding box center [267, 134] width 462 height 180
click at [130, 109] on div ""shiftPhaseList" : [ ] , "showDrawer" : false , "showDropDown" : false , "showD…" at bounding box center [267, 134] width 462 height 180
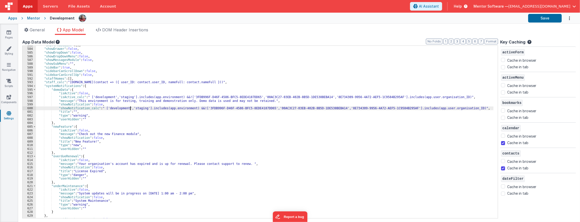
click at [130, 109] on div ""shiftPhaseList" : [ ] , "showDrawer" : false , "showDropDown" : false , "showD…" at bounding box center [267, 134] width 462 height 180
click at [91, 103] on div ""shiftPhaseList" : [ ] , "showDrawer" : false , "showDropDown" : false , "showD…" at bounding box center [267, 134] width 462 height 180
click at [127, 109] on div ""shiftPhaseList" : [ ] , "showDrawer" : false , "showDropDown" : false , "showD…" at bounding box center [267, 134] width 462 height 180
click at [134, 108] on div ""shiftPhaseList" : [ ] , "showDrawer" : false , "showDropDown" : false , "showD…" at bounding box center [267, 134] width 462 height 180
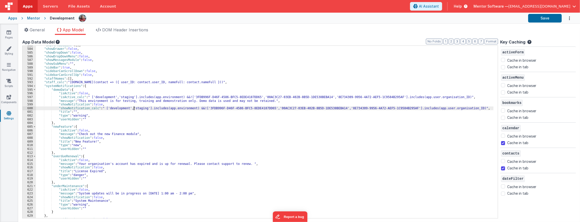
click at [134, 108] on div ""shiftPhaseList" : [ ] , "showDrawer" : false , "showDropDown" : false , "showD…" at bounding box center [267, 134] width 462 height 180
click at [129, 113] on div ""shiftPhaseList" : [ ] , "showDrawer" : false , "showDropDown" : false , "showD…" at bounding box center [267, 134] width 462 height 180
drag, startPoint x: 191, startPoint y: 107, endPoint x: 259, endPoint y: 109, distance: 67.9
click at [259, 109] on div ""shiftPhaseList" : [ ] , "showDrawer" : false , "showDropDown" : false , "showD…" at bounding box center [267, 134] width 462 height 180
click at [230, 108] on div ""shiftPhaseList" : [ ] , "showDrawer" : false , "showDropDown" : false , "showD…" at bounding box center [265, 132] width 458 height 173
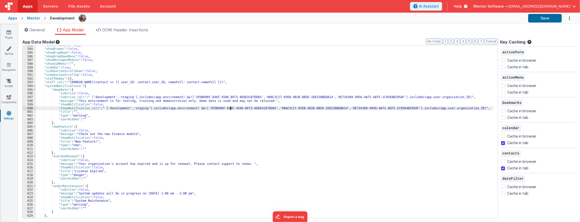
click at [230, 108] on div ""shiftPhaseList" : [ ] , "showDrawer" : false , "showDropDown" : false , "showD…" at bounding box center [267, 134] width 462 height 180
click at [216, 117] on div ""shiftPhaseList" : [ ] , "showDrawer" : false , "showDropDown" : false , "showD…" at bounding box center [267, 134] width 462 height 180
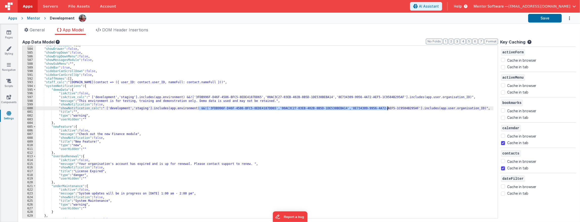
drag, startPoint x: 199, startPoint y: 108, endPoint x: 387, endPoint y: 109, distance: 188.6
click at [387, 109] on div ""shiftPhaseList" : [ ] , "showDrawer" : false , "showDropDown" : false , "showD…" at bounding box center [267, 134] width 462 height 180
click at [287, 107] on div ""shiftPhaseList" : [ ] , "showDrawer" : false , "showDropDown" : false , "showD…" at bounding box center [265, 132] width 458 height 173
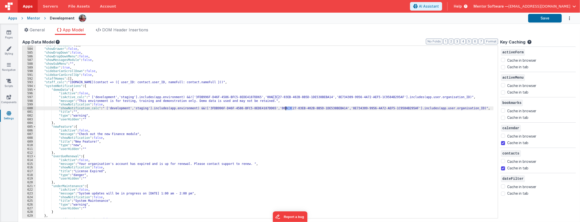
click at [287, 107] on div ""shiftPhaseList" : [ ] , "showDrawer" : false , "showDropDown" : false , "showD…" at bounding box center [267, 134] width 462 height 180
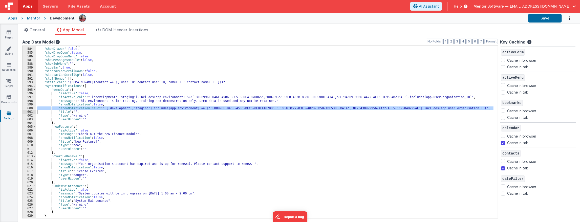
click at [358, 105] on div ""shiftPhaseList" : [ ] , "showDrawer" : false , "showDropDown" : false , "showD…" at bounding box center [267, 134] width 462 height 180
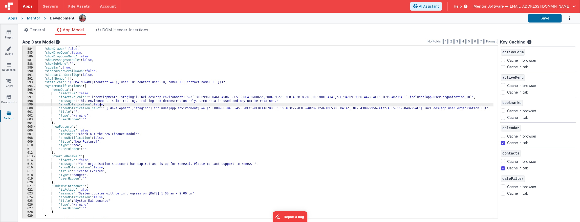
click at [356, 108] on div ""shiftPhaseList" : [ ] , "showDrawer" : false , "showDropDown" : false , "showD…" at bounding box center [267, 134] width 462 height 180
click at [130, 108] on div ""shiftPhaseList" : [ ] , "showDrawer" : false , "showDropDown" : false , "showD…" at bounding box center [267, 134] width 462 height 180
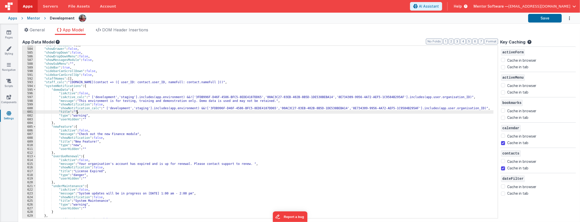
click at [116, 110] on div ""shiftPhaseList" : [ ] , "showDrawer" : false , "showDropDown" : false , "showD…" at bounding box center [267, 134] width 462 height 180
click at [138, 107] on div ""shiftPhaseList" : [ ] , "showDrawer" : false , "showDropDown" : false , "showD…" at bounding box center [267, 134] width 462 height 180
click at [93, 109] on div ""shiftPhaseList" : [ ] , "showDrawer" : false , "showDropDown" : false , "showD…" at bounding box center [267, 134] width 462 height 180
click at [554, 19] on button "Save" at bounding box center [546, 18] width 34 height 9
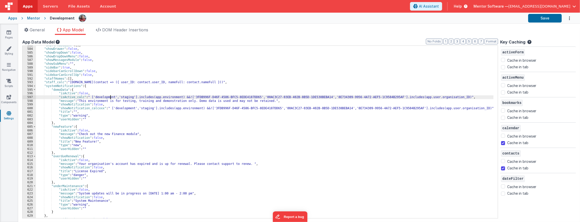
click at [110, 96] on div ""shiftPhaseList" : [ ] , "showDrawer" : false , "showDropDown" : false , "showD…" at bounding box center [267, 134] width 462 height 180
click at [114, 117] on div ""shiftPhaseList" : [ ] , "showDrawer" : false , "showDropDown" : false , "showD…" at bounding box center [267, 134] width 462 height 180
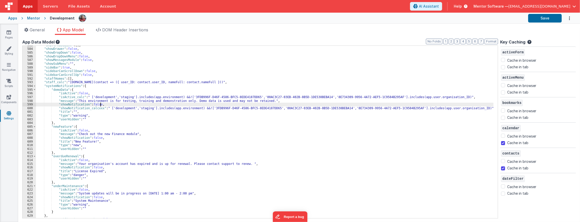
click at [446, 104] on div ""shiftPhaseList" : [ ] , "showDrawer" : false , "showDropDown" : false , "showD…" at bounding box center [267, 134] width 462 height 180
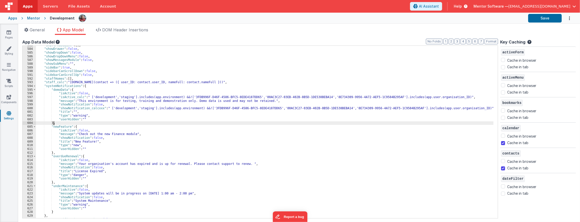
click at [127, 125] on div ""shiftPhaseList" : [ ] , "showDrawer" : false , "showDropDown" : false , "showD…" at bounding box center [267, 134] width 462 height 180
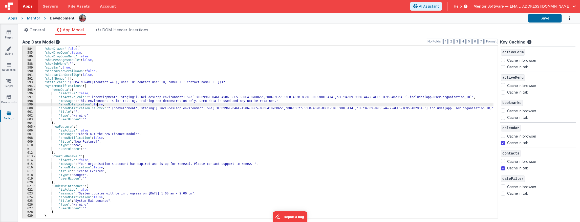
click at [97, 105] on div ""shiftPhaseList" : [ ] , "showDrawer" : false , "showDropDown" : false , "showD…" at bounding box center [267, 134] width 462 height 180
click at [113, 109] on div ""shiftPhaseList" : [ ] , "showDrawer" : false , "showDropDown" : false , "showD…" at bounding box center [267, 134] width 462 height 180
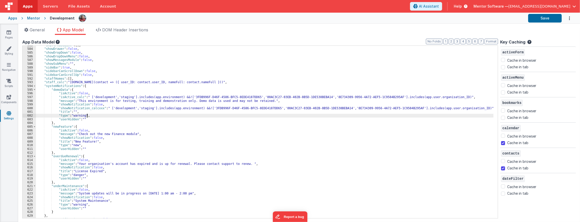
click at [274, 114] on div ""shiftPhaseList" : [ ] , "showDrawer" : false , "showDropDown" : false , "showD…" at bounding box center [267, 134] width 462 height 180
click at [235, 107] on div ""shiftPhaseList" : [ ] , "showDrawer" : false , "showDropDown" : false , "showD…" at bounding box center [267, 134] width 462 height 180
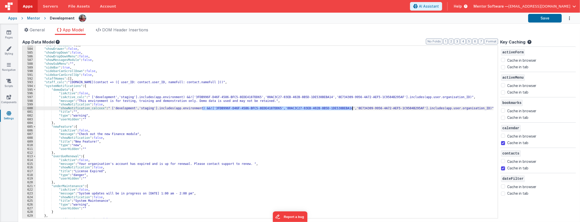
drag, startPoint x: 203, startPoint y: 107, endPoint x: 353, endPoint y: 109, distance: 150.1
click at [353, 109] on div ""shiftPhaseList" : [ ] , "showDrawer" : false , "showDropDown" : false , "showD…" at bounding box center [267, 134] width 462 height 180
click at [353, 111] on div ""shiftPhaseList" : [ ] , "showDrawer" : false , "showDropDown" : false , "showD…" at bounding box center [267, 134] width 462 height 180
click at [347, 108] on div ""shiftPhaseList" : [ ] , "showDrawer" : false , "showDropDown" : false , "showD…" at bounding box center [267, 134] width 462 height 180
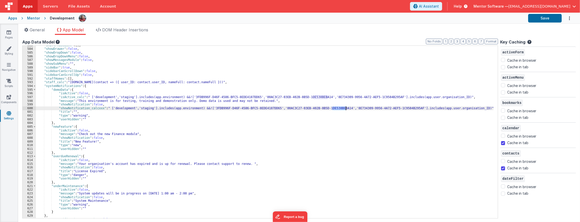
click at [417, 108] on div ""shiftPhaseList" : [ ] , "showDrawer" : false , "showDropDown" : false , "showD…" at bounding box center [267, 134] width 462 height 180
click at [93, 108] on div ""shiftPhaseList" : [ ] , "showDrawer" : false , "showDropDown" : false , "showD…" at bounding box center [267, 134] width 462 height 180
click at [364, 175] on div ""shiftPhaseList" : [ ] , "showDrawer" : false , "showDropDown" : false , "showD…" at bounding box center [267, 134] width 462 height 180
click at [6, 81] on link "Scripts" at bounding box center [9, 83] width 18 height 10
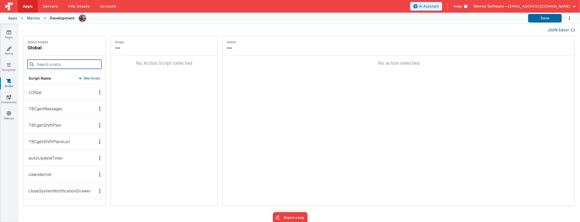
click at [72, 64] on input at bounding box center [65, 64] width 74 height 9
type input "ap"
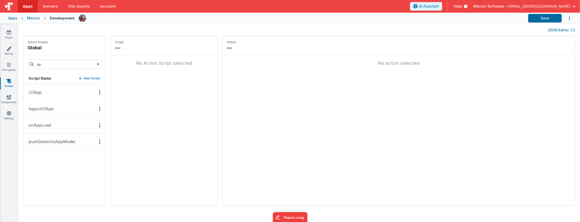
click at [51, 120] on button "onAppLoad" at bounding box center [65, 125] width 82 height 16
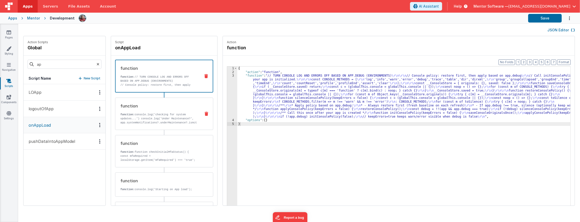
click at [134, 112] on div "function function: console.log('checking for system updates...') console.log('U…" at bounding box center [156, 114] width 82 height 22
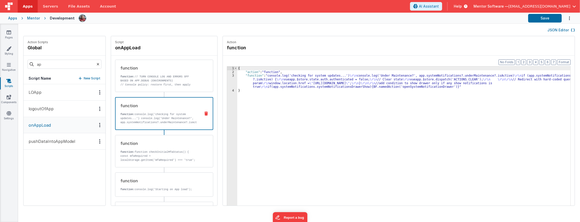
click at [245, 84] on div "{ "action" : "function" , "function" : "console.log('checking for system update…" at bounding box center [407, 148] width 341 height 163
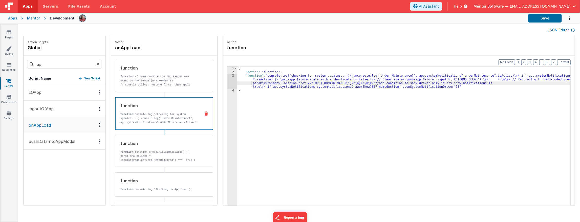
click at [227, 84] on div "3" at bounding box center [232, 81] width 10 height 15
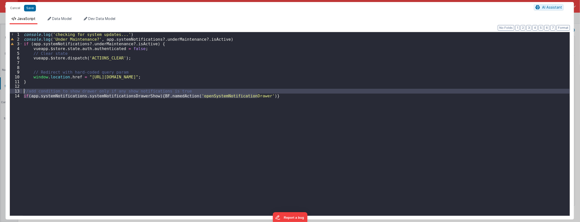
drag, startPoint x: 133, startPoint y: 118, endPoint x: 22, endPoint y: 91, distance: 114.1
click at [22, 91] on div "1 2 3 4 5 6 7 8 9 10 11 12 13 14 console . log ( 'checking for system updates..…" at bounding box center [290, 124] width 561 height 184
click at [15, 10] on button "Cancel" at bounding box center [15, 8] width 15 height 7
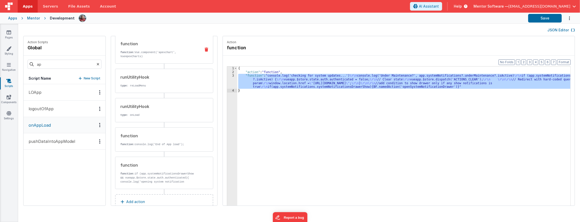
scroll to position [456, 0]
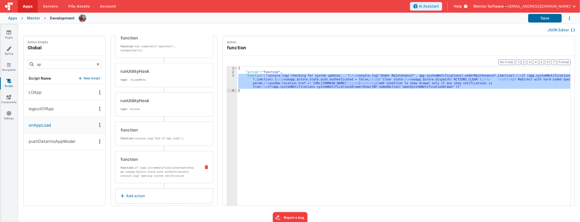
click at [148, 166] on p "function: if (app.systemNotificationsDrawerShow && vueapp.$store.state.auth.aut…" at bounding box center [158, 178] width 76 height 24
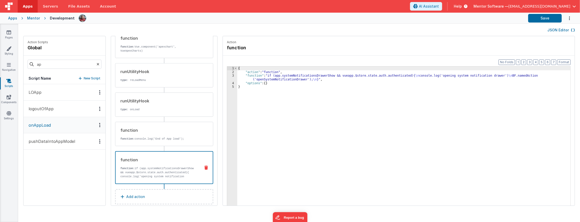
click at [240, 77] on div "{ "action" : "function" , "function" : "if (app.systemNotificationsDrawerShow &…" at bounding box center [407, 148] width 341 height 163
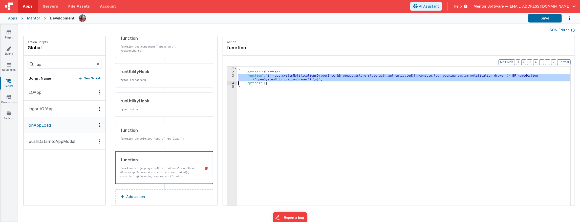
click at [227, 77] on div "3" at bounding box center [232, 77] width 10 height 7
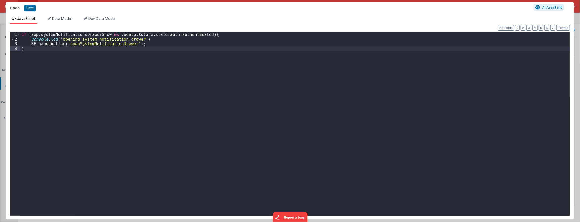
click at [14, 11] on button "Cancel" at bounding box center [15, 8] width 15 height 7
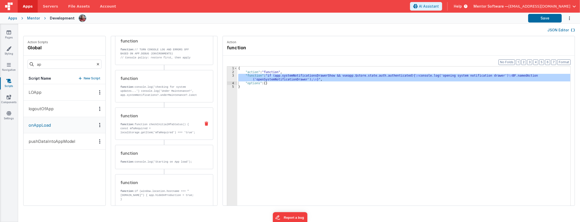
scroll to position [0, 0]
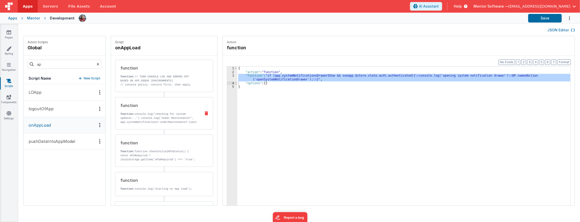
click at [154, 112] on div "function function: console.log('checking for system updates...') console.log('U…" at bounding box center [156, 114] width 82 height 22
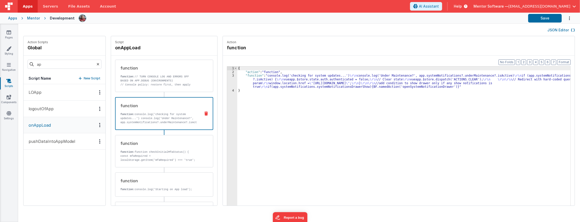
click at [263, 80] on div "{ "action" : "function" , "function" : "console.log('checking for system update…" at bounding box center [407, 148] width 341 height 163
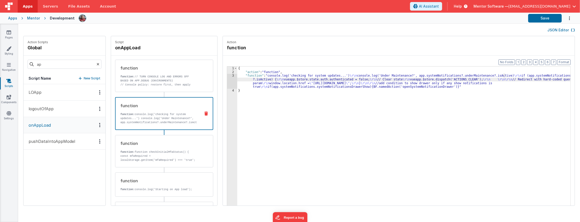
click at [227, 81] on div "3" at bounding box center [232, 81] width 10 height 15
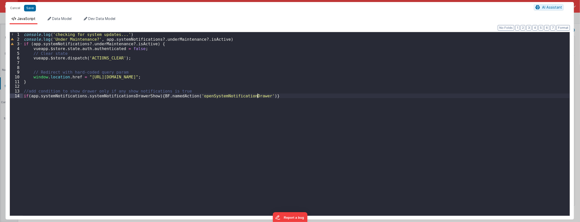
click at [164, 107] on div "console . log ( 'checking for system updates...' ) console . log ( 'Under Maint…" at bounding box center [297, 128] width 548 height 193
click at [283, 95] on div "console . log ( 'checking for system updates...' ) console . log ( 'Under Maint…" at bounding box center [297, 128] width 548 height 193
click at [283, 98] on div "console . log ( 'checking for system updates...' ) console . log ( 'Under Maint…" at bounding box center [297, 128] width 548 height 193
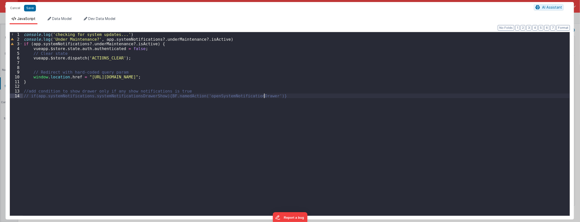
click at [26, 11] on div "Cancel Save" at bounding box center [271, 8] width 527 height 7
click at [28, 9] on button "Save" at bounding box center [30, 8] width 12 height 7
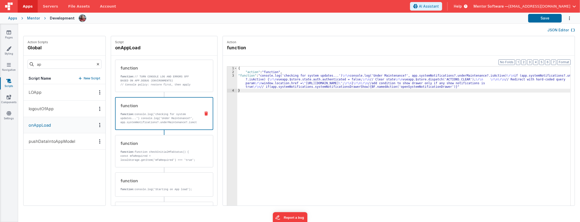
click at [531, 22] on div "Apps Mentor Development Save" at bounding box center [290, 18] width 580 height 11
click at [534, 21] on button "Save" at bounding box center [546, 18] width 34 height 9
click at [10, 114] on icon at bounding box center [9, 113] width 5 height 5
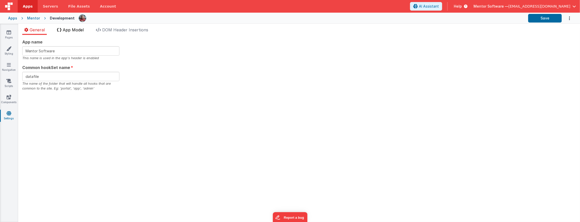
click at [78, 29] on span "App Model" at bounding box center [73, 29] width 21 height 5
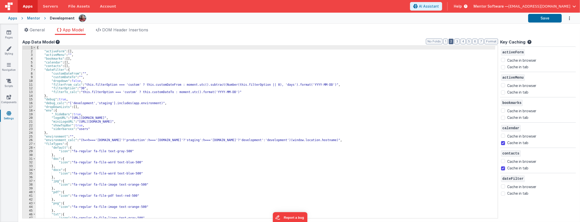
click at [454, 43] on button "2" at bounding box center [451, 42] width 5 height 6
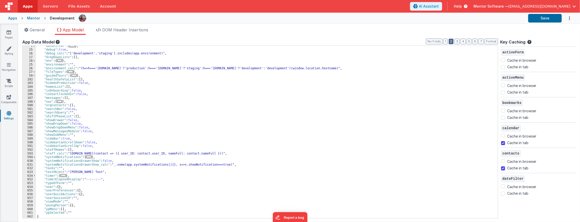
scroll to position [24, 0]
click at [86, 156] on span "..." at bounding box center [88, 157] width 5 height 3
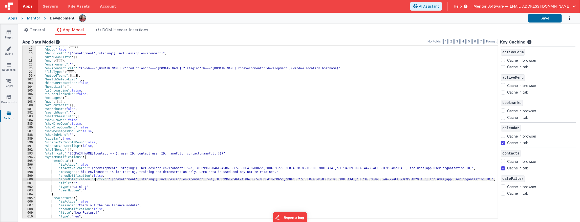
click at [96, 178] on div ""dateFilter" : { ... } , "debug" : true , "debug_calc" : "['development','stagi…" at bounding box center [268, 134] width 464 height 180
click at [541, 19] on button "Save" at bounding box center [546, 18] width 34 height 9
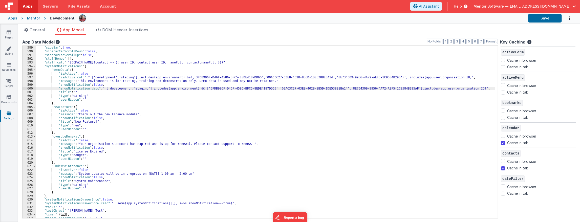
scroll to position [135, 0]
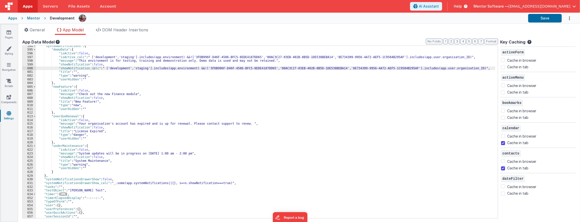
click at [9, 112] on icon at bounding box center [9, 113] width 5 height 5
click at [7, 117] on link "Settings" at bounding box center [9, 116] width 18 height 10
click at [73, 31] on span "App Model" at bounding box center [73, 29] width 21 height 5
click at [79, 68] on div ""systemNotifications" : { "demoData" : { "isActive" : false , "isActive_calc" :…" at bounding box center [268, 134] width 464 height 180
click at [25, 69] on div "600" at bounding box center [29, 69] width 13 height 4
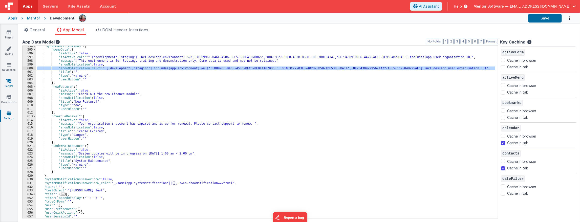
click at [10, 79] on icon at bounding box center [8, 80] width 5 height 5
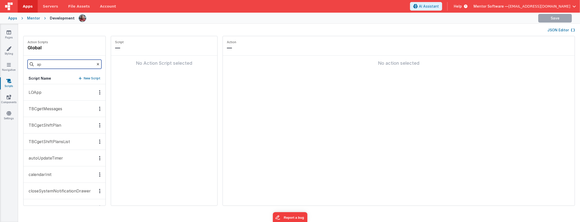
click at [63, 67] on input "ap" at bounding box center [65, 64] width 74 height 9
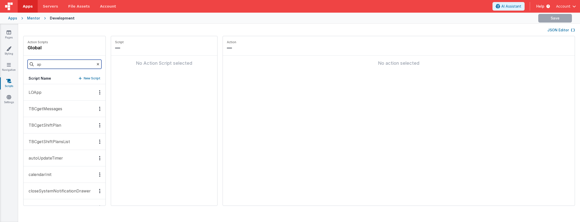
click at [58, 64] on input "ap" at bounding box center [65, 64] width 74 height 9
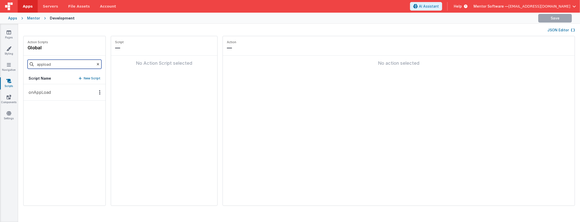
type input "appload"
click at [35, 92] on p "onAppLoad" at bounding box center [38, 92] width 25 height 6
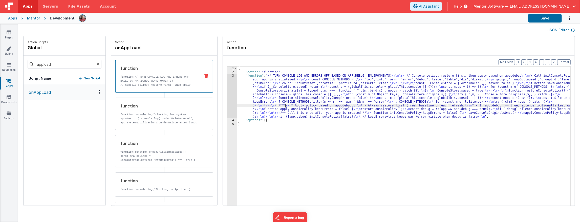
click at [278, 106] on div "{ "action" : "function" , "function" : "// TURN CONSOLE LOG AND ERRORS OFF BASE…" at bounding box center [407, 148] width 341 height 163
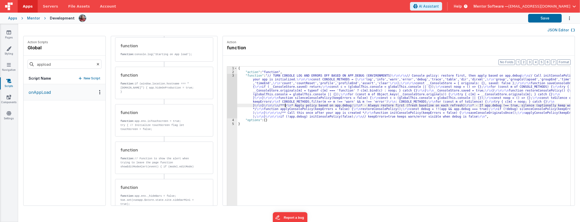
scroll to position [17, 0]
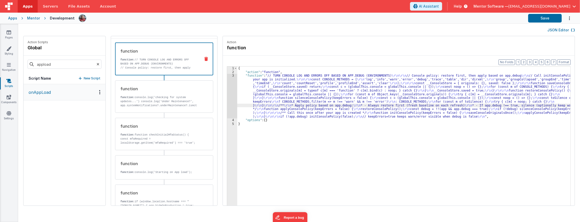
click at [280, 91] on div "{ "action" : "function" , "function" : "// TURN CONSOLE LOG AND ERRORS OFF BASE…" at bounding box center [407, 148] width 341 height 163
click at [227, 101] on div "3" at bounding box center [232, 96] width 10 height 45
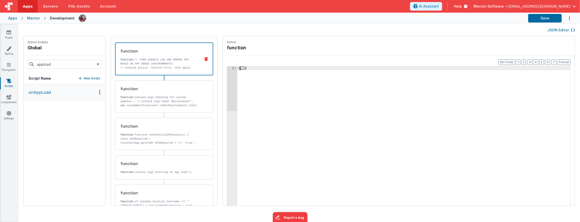
click at [240, 68] on span "..." at bounding box center [242, 68] width 5 height 3
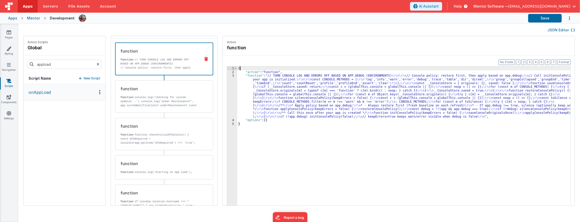
click at [238, 95] on div "{ "action" : "function" , "function" : "// TURN CONSOLE LOG AND ERRORS OFF BASE…" at bounding box center [407, 148] width 341 height 163
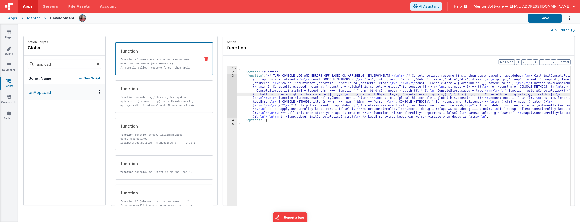
click at [227, 99] on div "3" at bounding box center [232, 96] width 10 height 45
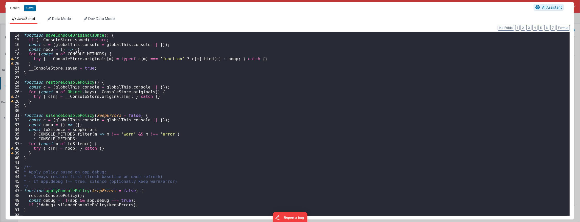
scroll to position [101, 0]
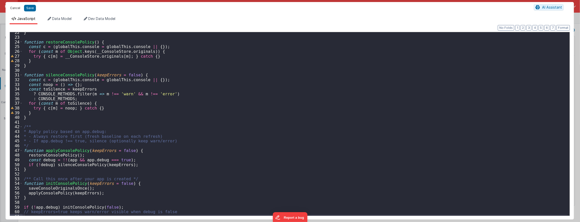
click at [16, 9] on button "Cancel" at bounding box center [15, 8] width 15 height 7
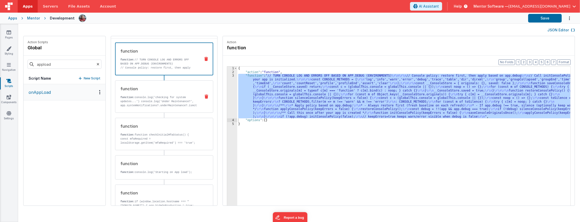
click at [145, 100] on p "function: console.log('checking for system updates...') console.log('Under Main…" at bounding box center [158, 111] width 76 height 32
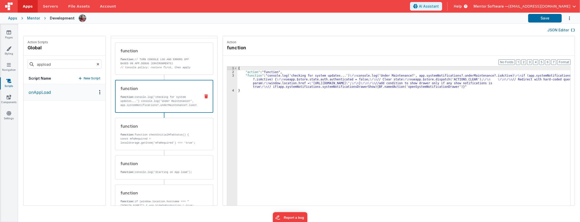
click at [258, 82] on div "{ "action" : "function" , "function" : "console.log('checking for system update…" at bounding box center [407, 148] width 341 height 163
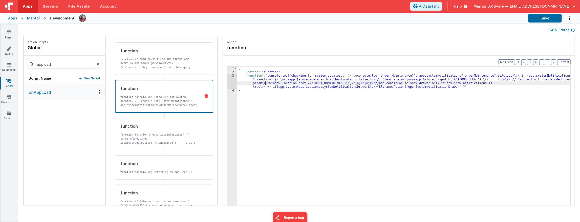
click at [227, 82] on div "3" at bounding box center [232, 81] width 10 height 15
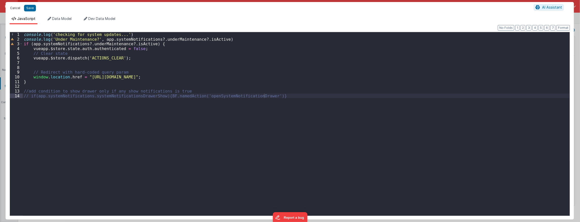
click at [15, 7] on button "Cancel" at bounding box center [15, 8] width 15 height 7
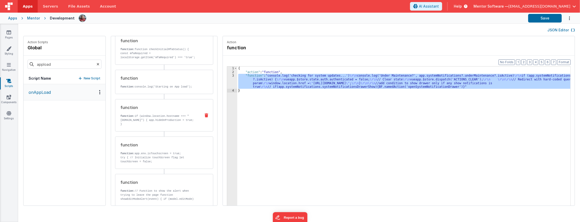
scroll to position [51, 0]
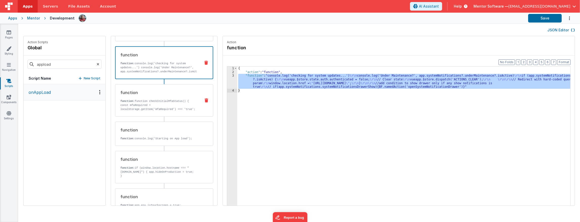
click at [148, 100] on p "function: function checkInitialMfaStatus() { const mfaRequired = localStorage.g…" at bounding box center [158, 109] width 76 height 20
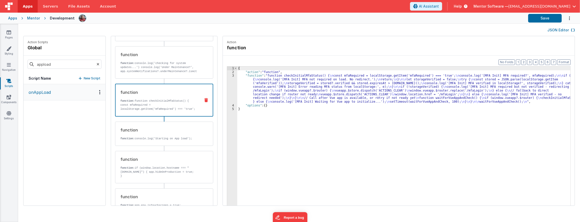
scroll to position [456, 0]
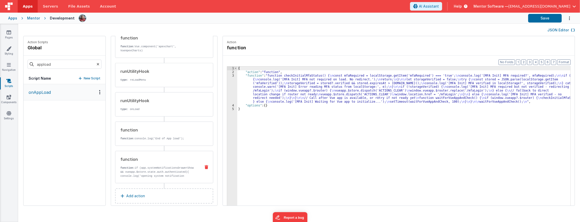
click at [159, 169] on p "function: if (app.systemNotificationsDrawerShow && vueapp.$store.state.auth.aut…" at bounding box center [158, 178] width 76 height 24
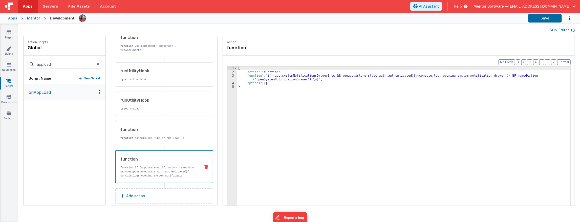
scroll to position [455, 0]
click at [264, 77] on div "{ "action" : "function" , "function" : "if (app.systemNotificationsDrawerShow &…" at bounding box center [407, 148] width 341 height 163
click at [227, 78] on div "3" at bounding box center [232, 77] width 10 height 7
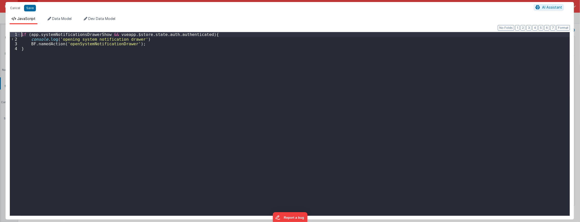
click at [21, 36] on div "if ( app . systemNotificationsDrawerShow && vueapp . $store . state . auth . au…" at bounding box center [296, 128] width 550 height 193
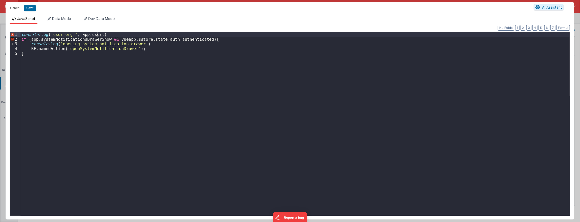
click at [49, 75] on div "console . log ( 'user org:' , app . user . ) if ( app . systemNotificationsDraw…" at bounding box center [296, 128] width 550 height 193
click at [95, 35] on div "console . log ( 'user org:' , app . user . ) if ( app . systemNotificationsDraw…" at bounding box center [296, 128] width 550 height 193
click at [97, 34] on div "console . log ( 'user org:' , app . user . ) if ( app . systemNotificationsDraw…" at bounding box center [296, 128] width 550 height 193
click at [138, 34] on div "console . log ( 'user org:' , app . user . organisation_ID ) if ( app . systemN…" at bounding box center [296, 128] width 550 height 193
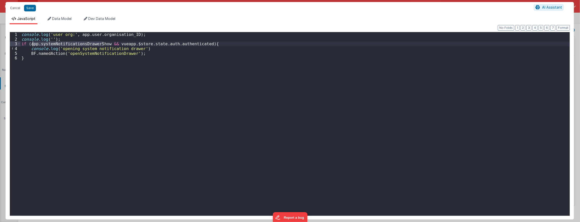
drag, startPoint x: 65, startPoint y: 44, endPoint x: 33, endPoint y: 45, distance: 32.4
click at [33, 45] on div "console . log ( 'user org:' , app . user . organisation_ID ) ; console . log ( …" at bounding box center [296, 128] width 550 height 193
click at [26, 9] on button "Save" at bounding box center [30, 8] width 12 height 7
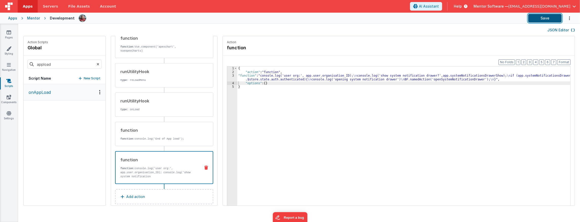
click at [549, 18] on button "Save" at bounding box center [546, 18] width 34 height 9
click at [13, 112] on link "Settings" at bounding box center [9, 116] width 18 height 10
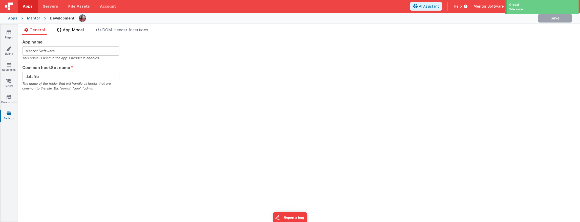
click at [84, 31] on span "App Model" at bounding box center [73, 29] width 21 height 5
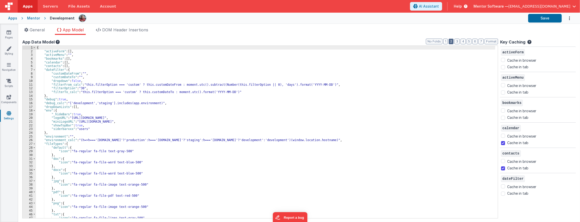
click at [454, 42] on button "2" at bounding box center [451, 42] width 5 height 6
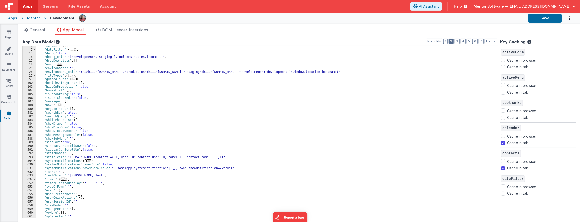
scroll to position [24, 0]
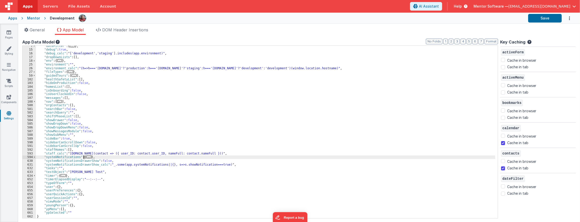
click at [86, 156] on span "..." at bounding box center [88, 157] width 5 height 3
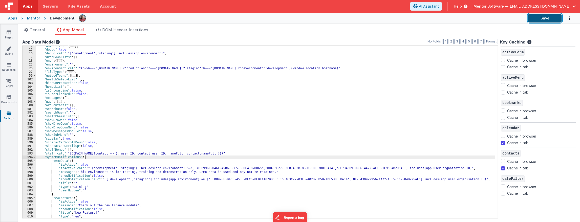
click at [548, 21] on button "Save" at bounding box center [546, 18] width 34 height 9
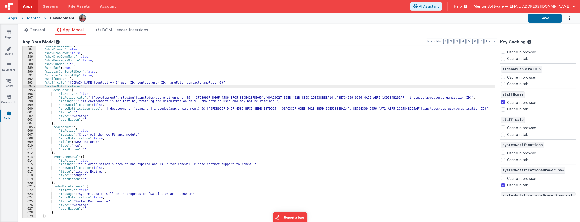
scroll to position [95, 0]
click at [505, 158] on input "Cache in tab" at bounding box center [503, 160] width 4 height 4
checkbox input "true"
click at [532, 17] on button "Save" at bounding box center [546, 18] width 34 height 9
click at [10, 79] on icon at bounding box center [8, 80] width 5 height 5
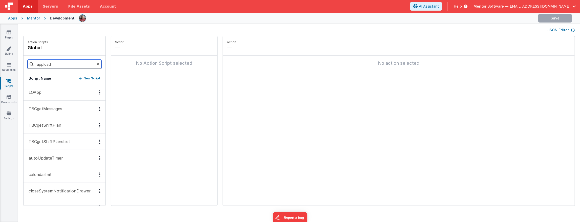
click at [72, 64] on input "appload" at bounding box center [65, 64] width 74 height 9
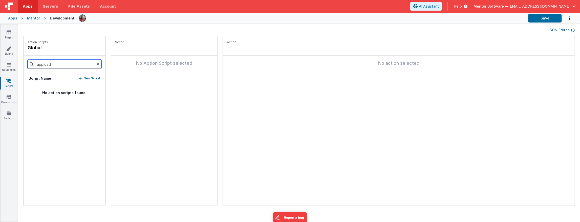
type input "appload"
click at [50, 95] on p "onAppLoad" at bounding box center [38, 92] width 25 height 6
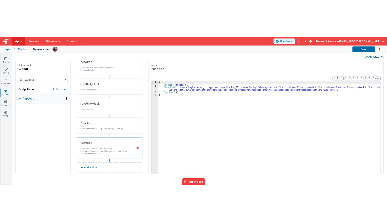
scroll to position [455, 0]
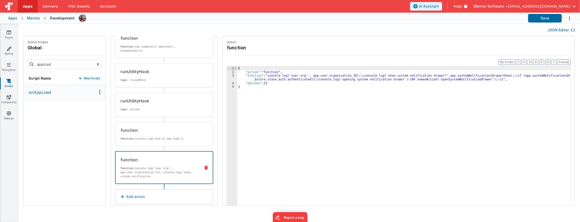
click at [152, 168] on p "function: console.log('user org:', app.user.organisation_ID); console.log('show…" at bounding box center [158, 187] width 76 height 41
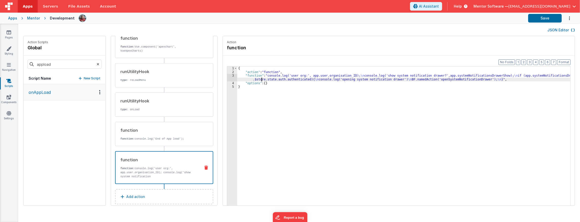
click at [254, 77] on div "{ "action" : "function" , "function" : "console.log('user org:', app.user.organ…" at bounding box center [407, 148] width 341 height 163
click at [227, 78] on div "3" at bounding box center [232, 77] width 10 height 7
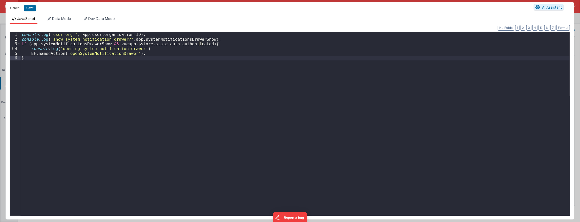
click at [214, 36] on div "console . log ( 'user org:' , app . user . organisation_ID ) ; console . log ( …" at bounding box center [296, 128] width 550 height 193
click at [213, 39] on div "console . log ( 'user org:' , app . user . organisation_ID ) ; console . log ( …" at bounding box center [296, 128] width 550 height 193
click at [165, 44] on div "console . log ( 'user org:' , app . user . organisation_ID ) ; console . log ( …" at bounding box center [296, 128] width 550 height 193
click at [164, 44] on div "console . log ( 'user org:' , app . user . organisation_ID ) ; console . log ( …" at bounding box center [296, 124] width 550 height 184
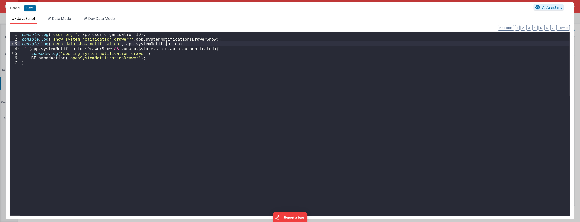
click at [166, 43] on div "console . log ( 'user org:' , app . user . organisation_ID ) ; console . log ( …" at bounding box center [296, 128] width 550 height 193
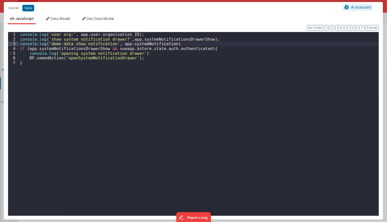
click at [167, 66] on div "console . log ( 'user org:' , app . user . organisation_ID ) ; console . log ( …" at bounding box center [199, 129] width 360 height 194
click at [167, 44] on div "console . log ( 'user org:' , app . user . organisation_ID ) ; console . log ( …" at bounding box center [199, 129] width 360 height 194
click at [164, 45] on div "console . log ( 'user org:' , app . user . organisation_ID ) ; console . log ( …" at bounding box center [199, 129] width 360 height 194
click at [190, 86] on div "console . log ( 'user org:' , app . user . organisation_ID ) ; console . log ( …" at bounding box center [199, 129] width 360 height 194
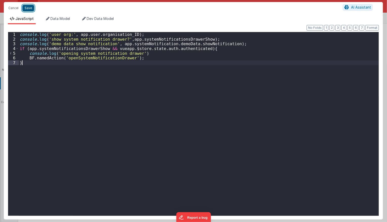
click at [24, 7] on button "Save" at bounding box center [28, 8] width 12 height 7
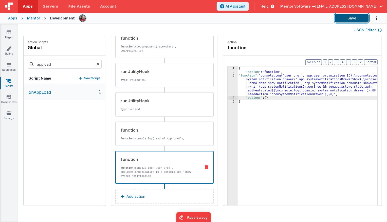
click at [353, 21] on button "Save" at bounding box center [352, 18] width 34 height 9
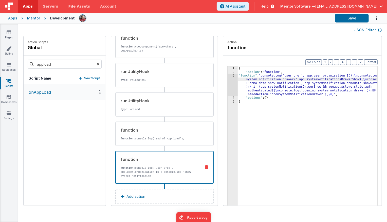
click at [256, 80] on div "{ "action" : "function" , "function" : "console.log('user org:', app.user.organ…" at bounding box center [310, 148] width 147 height 163
click at [227, 87] on div "3" at bounding box center [232, 85] width 10 height 22
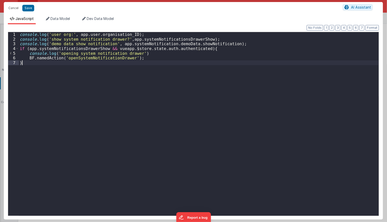
click at [236, 88] on div "console . log ( 'user org:' , app . user . organisation_ID ) ; console . log ( …" at bounding box center [199, 129] width 360 height 194
click at [149, 39] on div "console . log ( 'user org:' , app . user . organisation_ID ) ; console . log ( …" at bounding box center [199, 129] width 360 height 194
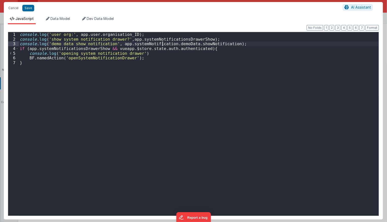
click at [161, 42] on div "console . log ( 'user org:' , app . user . organisation_ID ) ; console . log ( …" at bounding box center [199, 129] width 360 height 194
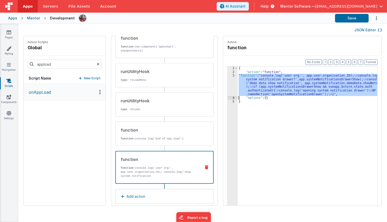
click at [257, 86] on div "{ "action" : "function" , "function" : "console.log('user org:', app.user.organ…" at bounding box center [306, 144] width 139 height 155
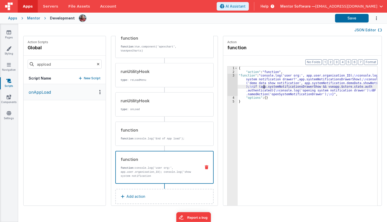
click at [227, 85] on div "3" at bounding box center [232, 85] width 10 height 22
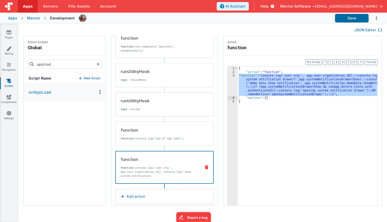
click at [247, 90] on div "{ "action" : "function" , "function" : "console.log('user org:', app.user.organ…" at bounding box center [306, 144] width 139 height 155
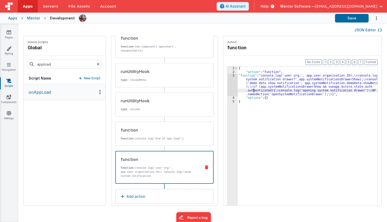
click at [227, 87] on div "3" at bounding box center [232, 85] width 10 height 22
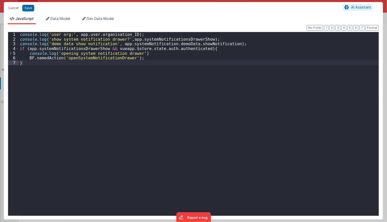
click at [163, 43] on div "console . log ( 'user org:' , app . user . organisation_ID ) ; console . log ( …" at bounding box center [199, 129] width 360 height 194
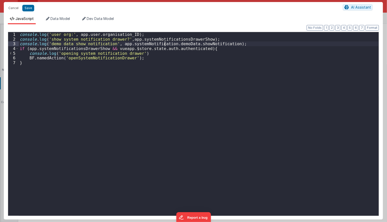
click at [164, 45] on div "console . log ( 'user org:' , app . user . organisation_ID ) ; console . log ( …" at bounding box center [199, 129] width 360 height 194
click at [30, 8] on button "Save" at bounding box center [28, 8] width 12 height 7
click at [348, 16] on ul "JavaScript Data Model Dev Data Model" at bounding box center [193, 20] width 379 height 8
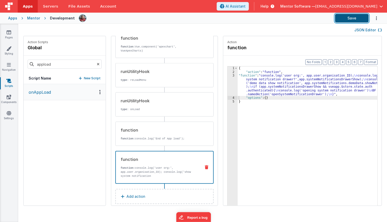
click at [342, 21] on button "Save" at bounding box center [352, 18] width 34 height 9
click at [248, 87] on div "{ "action" : "function" , "function" : "console.log('user org:', app.user.organ…" at bounding box center [310, 148] width 147 height 163
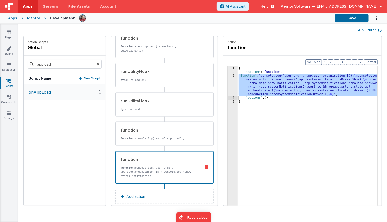
click at [227, 88] on div "3" at bounding box center [232, 85] width 10 height 22
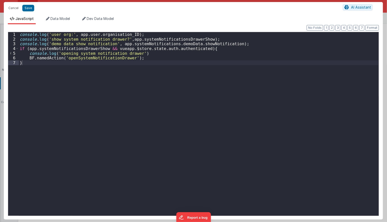
click at [103, 38] on div "console . log ( 'user org:' , app . user . organisation_ID ) ; console . log ( …" at bounding box center [199, 129] width 360 height 194
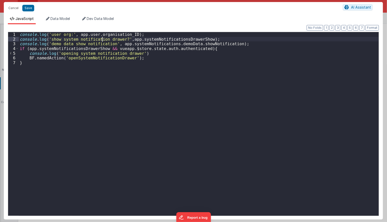
click at [103, 38] on div "console . log ( 'user org:' , app . user . organisation_ID ) ; console . log ( …" at bounding box center [199, 129] width 360 height 194
click at [139, 38] on div "console . log ( 'user org:' , app . user . organisation_ID ) ; console . log ( …" at bounding box center [199, 129] width 360 height 194
click at [194, 50] on div "console . log ( 'user org:' , app . user . organisation_ID ) ; console . log ( …" at bounding box center [199, 129] width 360 height 194
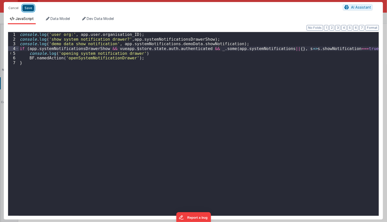
click at [27, 8] on button "Save" at bounding box center [28, 8] width 12 height 7
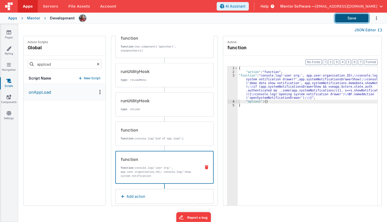
click at [354, 20] on button "Save" at bounding box center [352, 18] width 34 height 9
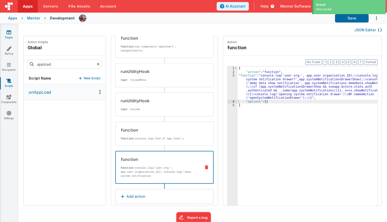
click at [9, 33] on icon at bounding box center [9, 32] width 5 height 5
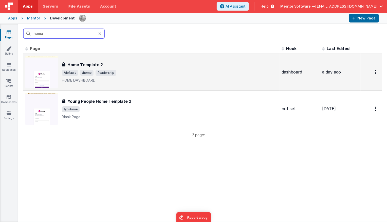
type input "home"
click at [154, 73] on span "/default /home /leadership" at bounding box center [169, 73] width 215 height 6
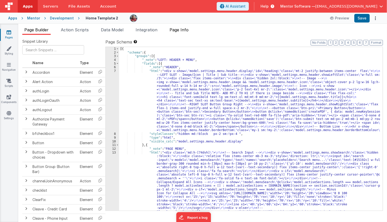
click at [177, 31] on span "Page Info" at bounding box center [178, 29] width 19 height 5
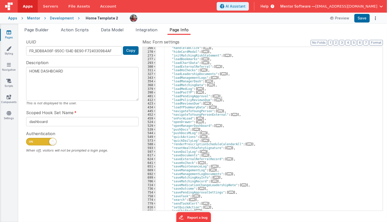
scroll to position [142, 0]
click at [198, 118] on span "..." at bounding box center [199, 118] width 5 height 3
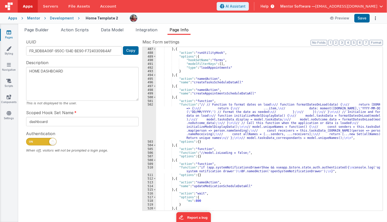
scroll to position [425, 0]
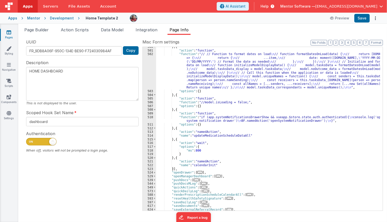
click at [189, 120] on div "} , { "action" : "function" , "function" : "// // Function to format dates on l…" at bounding box center [268, 130] width 224 height 171
click at [153, 120] on div "510" at bounding box center [149, 119] width 13 height 7
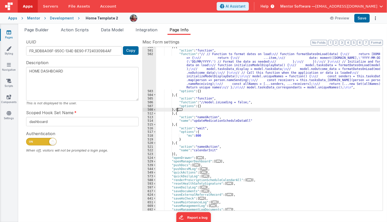
click at [178, 110] on span "..." at bounding box center [179, 109] width 5 height 3
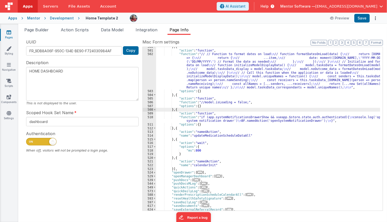
click at [150, 119] on div "510" at bounding box center [149, 119] width 13 height 7
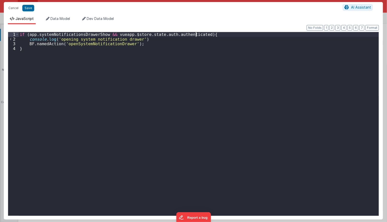
click at [196, 35] on div "if ( app . systemNotificationsDrawerShow && vueapp . $store . state . auth . au…" at bounding box center [199, 129] width 360 height 194
click at [23, 8] on button "Save" at bounding box center [28, 8] width 12 height 7
type textarea "HOME DASHBOARD"
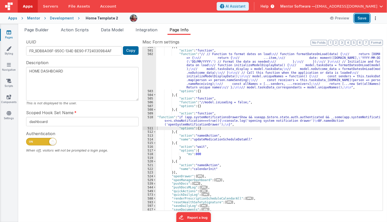
click at [359, 20] on button "Save" at bounding box center [361, 18] width 15 height 9
click at [215, 118] on div "} , { "action" : "function" , "function" : "// // Function to format dates on l…" at bounding box center [268, 130] width 224 height 171
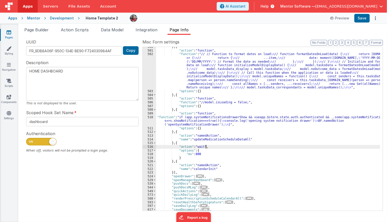
click at [215, 146] on div "} , { "action" : "function" , "function" : "// // Function to format dates on l…" at bounding box center [268, 130] width 224 height 171
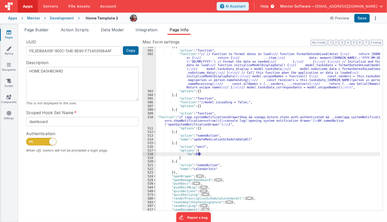
click at [218, 155] on div "} , { "action" : "function" , "function" : "// // Function to format dates on l…" at bounding box center [268, 130] width 224 height 171
click at [215, 121] on div "} , { "action" : "function" , "function" : "// // Function to format dates on l…" at bounding box center [268, 130] width 224 height 171
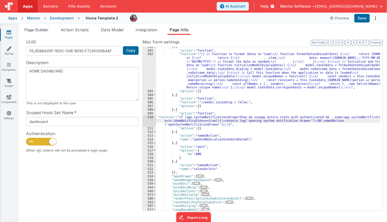
click at [215, 125] on div "} , { "action" : "function" , "function" : "// // Function to format dates on l…" at bounding box center [268, 130] width 224 height 171
click at [9, 116] on link "Settings" at bounding box center [9, 116] width 18 height 10
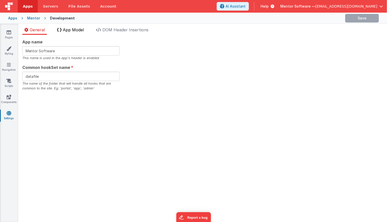
click at [76, 33] on li "App Model" at bounding box center [70, 31] width 31 height 8
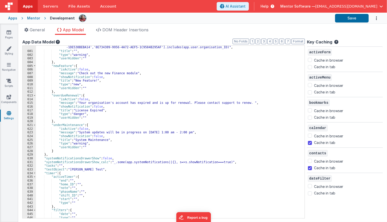
scroll to position [2229, 0]
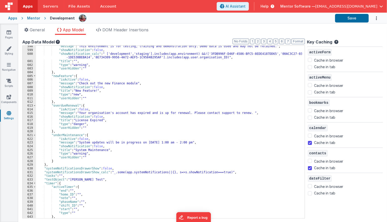
click at [78, 125] on div ""message" : "This environment is for testing, training and demonstration only. …" at bounding box center [171, 135] width 270 height 180
click at [86, 120] on div ""message" : "This environment is for testing, training and demonstration only. …" at bounding box center [171, 135] width 270 height 180
click at [97, 118] on div ""message" : "This environment is for testing, training and demonstration only. …" at bounding box center [171, 135] width 270 height 180
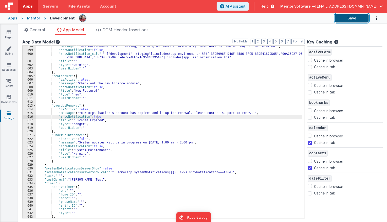
click at [350, 17] on button "Save" at bounding box center [352, 18] width 34 height 9
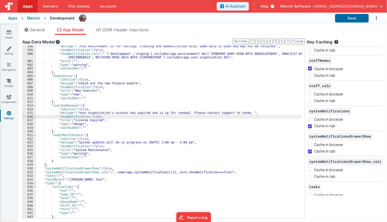
scroll to position [827, 0]
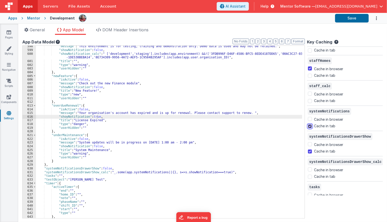
click at [312, 125] on input "Cache in tab" at bounding box center [310, 127] width 4 height 4
checkbox input "false"
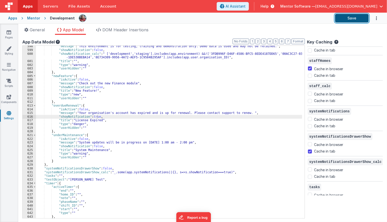
click at [344, 18] on button "Save" at bounding box center [352, 18] width 34 height 9
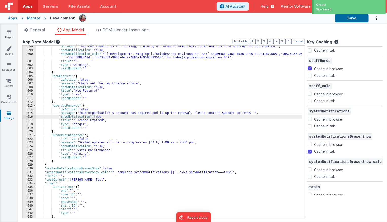
click at [247, 18] on div at bounding box center [205, 18] width 252 height 9
click at [181, 26] on div "General App Model DOM Header Insertions App name Mentor Software This name is u…" at bounding box center [202, 123] width 368 height 199
click at [95, 118] on div ""message" : "This environment is for testing, training and demonstration only. …" at bounding box center [171, 135] width 270 height 180
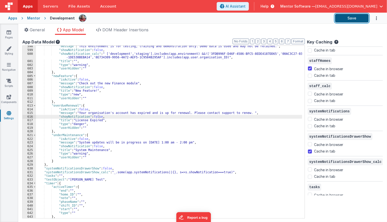
click at [347, 19] on button "Save" at bounding box center [352, 18] width 34 height 9
click at [11, 33] on link "Pages" at bounding box center [9, 35] width 18 height 10
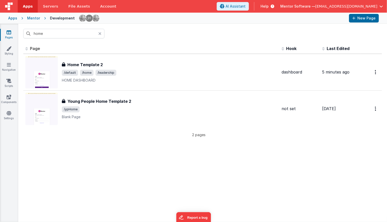
click at [6, 31] on link "Pages" at bounding box center [9, 35] width 18 height 10
click at [10, 35] on link "Pages" at bounding box center [9, 35] width 18 height 10
click at [60, 34] on input "home" at bounding box center [63, 34] width 81 height 10
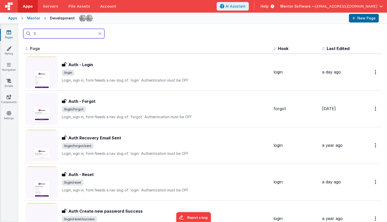
type input "S"
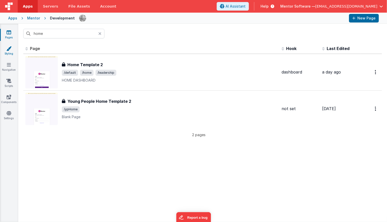
click at [11, 53] on link "Styling" at bounding box center [9, 51] width 18 height 10
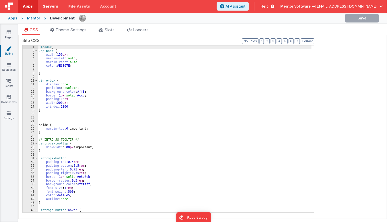
click at [8, 34] on icon at bounding box center [9, 32] width 5 height 5
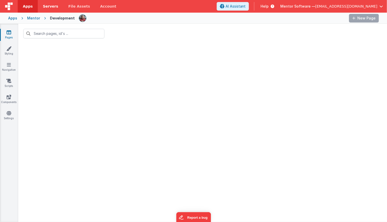
type input "home"
